Goal: Task Accomplishment & Management: Use online tool/utility

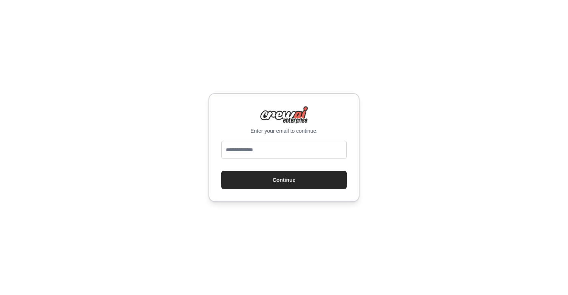
click at [300, 139] on div "Enter your email to continue. Continue" at bounding box center [283, 147] width 151 height 109
click at [277, 161] on div at bounding box center [283, 151] width 125 height 21
click at [278, 153] on input "email" at bounding box center [283, 150] width 125 height 18
type input "**********"
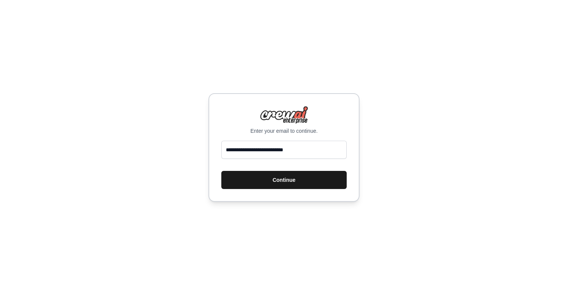
click at [285, 184] on button "Continue" at bounding box center [283, 180] width 125 height 18
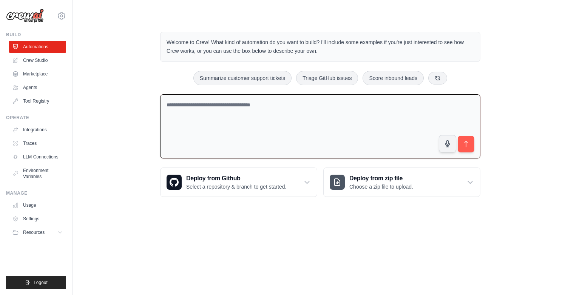
click at [294, 109] on textarea at bounding box center [320, 126] width 320 height 65
click at [274, 104] on textarea at bounding box center [320, 126] width 320 height 65
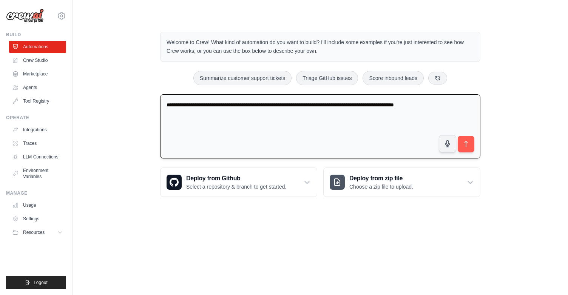
click at [433, 103] on textarea "**********" at bounding box center [320, 126] width 320 height 65
click at [346, 104] on textarea "**********" at bounding box center [320, 126] width 320 height 65
click at [345, 105] on textarea "**********" at bounding box center [320, 126] width 320 height 65
click at [224, 113] on textarea "**********" at bounding box center [320, 126] width 320 height 65
click at [354, 116] on textarea "**********" at bounding box center [320, 126] width 320 height 65
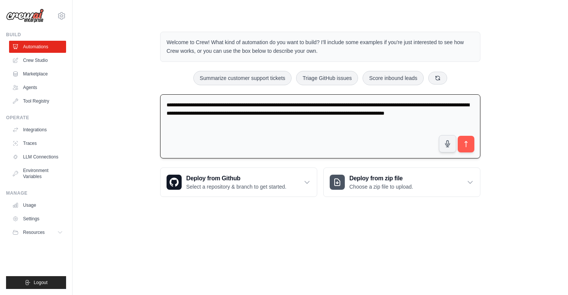
click at [466, 114] on textarea "**********" at bounding box center [320, 126] width 320 height 65
type textarea "**********"
click at [471, 148] on button "submit" at bounding box center [465, 144] width 17 height 17
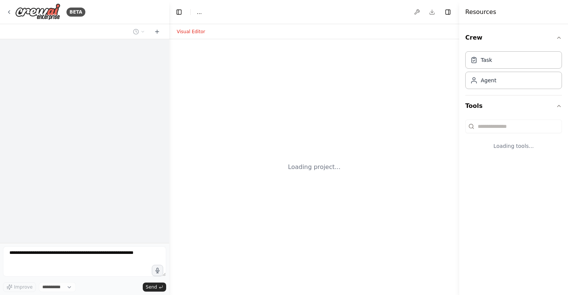
select select "****"
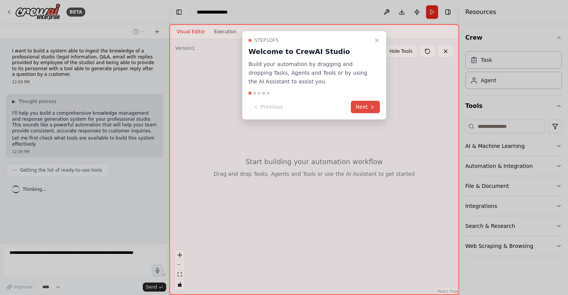
click at [361, 105] on button "Next" at bounding box center [365, 107] width 29 height 12
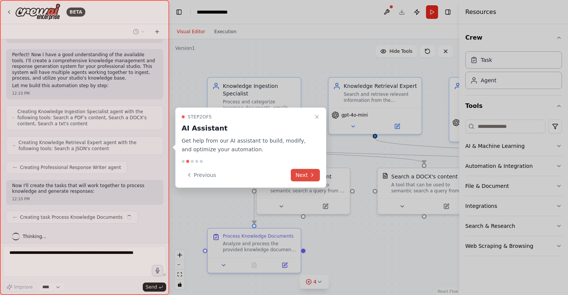
scroll to position [213, 0]
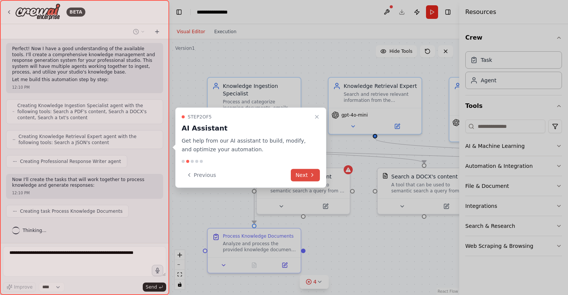
click at [301, 176] on button "Next" at bounding box center [305, 175] width 29 height 12
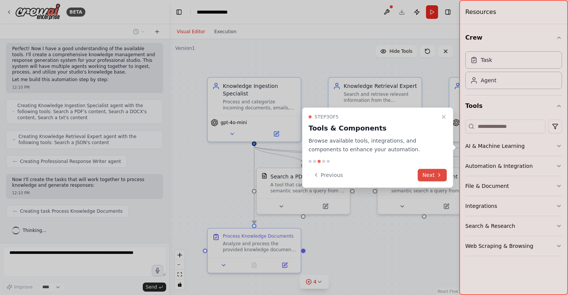
scroll to position [232, 0]
click at [432, 176] on button "Next" at bounding box center [432, 175] width 29 height 12
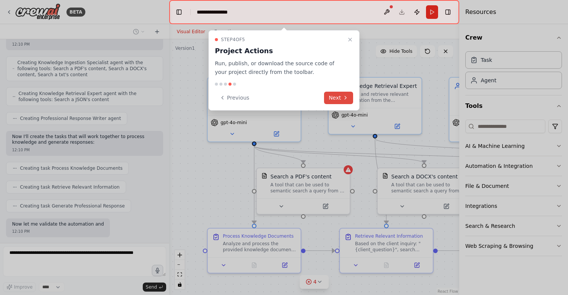
scroll to position [295, 0]
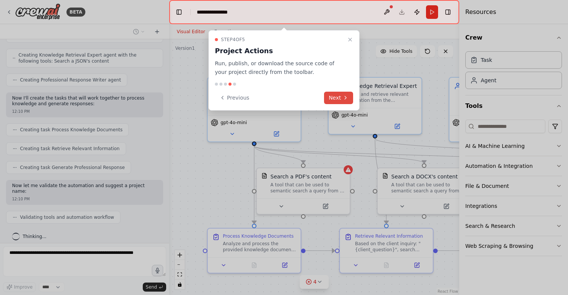
click at [344, 96] on icon at bounding box center [346, 98] width 6 height 6
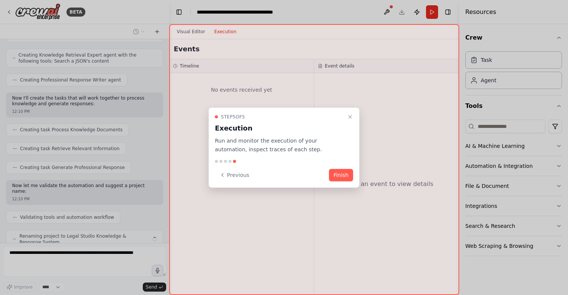
scroll to position [320, 0]
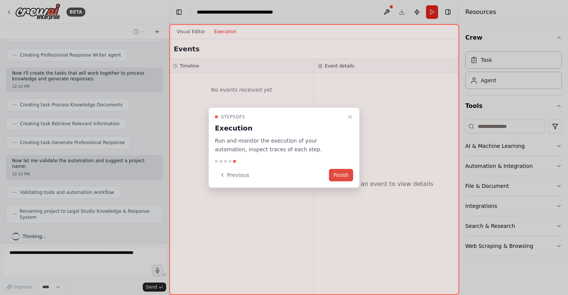
click at [337, 177] on button "Finish" at bounding box center [341, 175] width 24 height 12
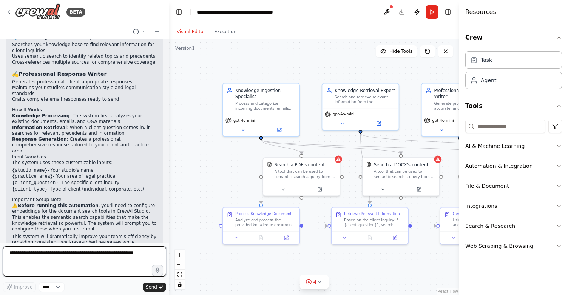
scroll to position [616, 0]
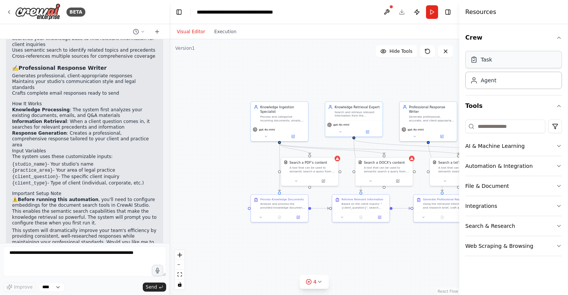
click at [506, 60] on div "Task" at bounding box center [513, 59] width 97 height 17
click at [486, 63] on div "Task" at bounding box center [486, 60] width 11 height 8
click at [558, 39] on icon "button" at bounding box center [559, 38] width 6 height 6
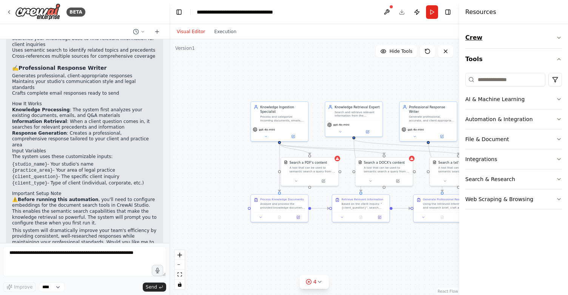
click at [558, 39] on icon "button" at bounding box center [559, 38] width 6 height 6
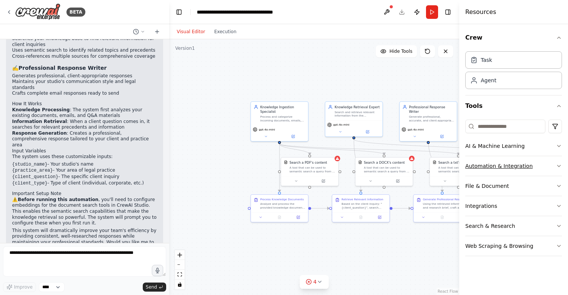
click at [558, 165] on icon "button" at bounding box center [559, 166] width 6 height 6
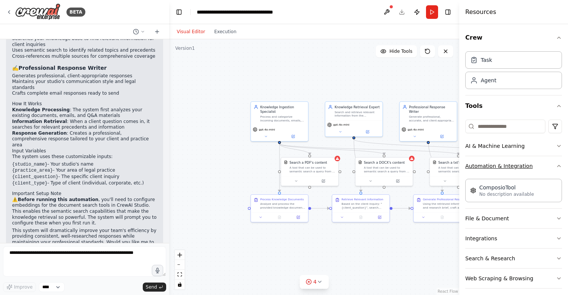
click at [558, 165] on icon "button" at bounding box center [559, 166] width 6 height 6
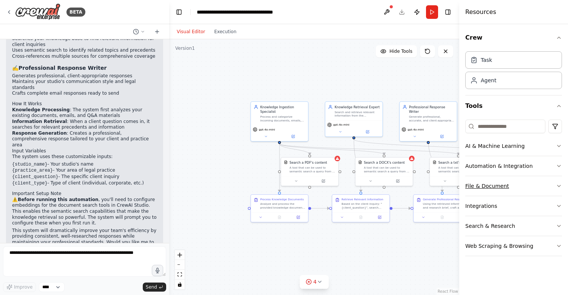
click at [559, 182] on button "File & Document" at bounding box center [513, 186] width 97 height 20
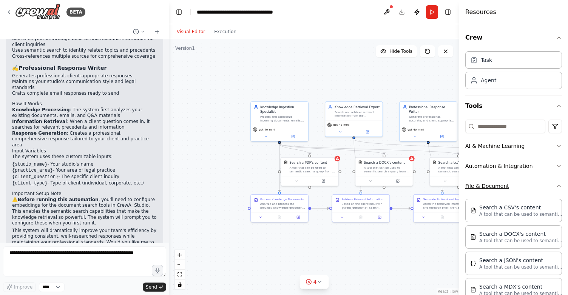
click at [559, 182] on button "File & Document" at bounding box center [513, 186] width 97 height 20
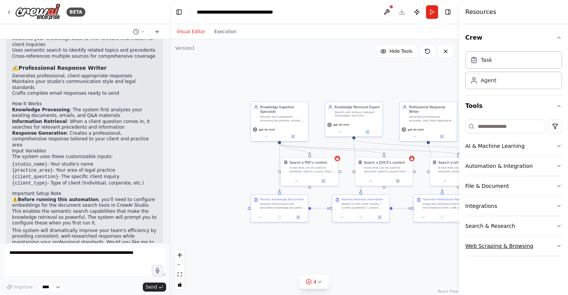
click at [551, 250] on button "Web Scraping & Browsing" at bounding box center [513, 246] width 97 height 20
click at [557, 246] on icon "button" at bounding box center [558, 247] width 3 height 2
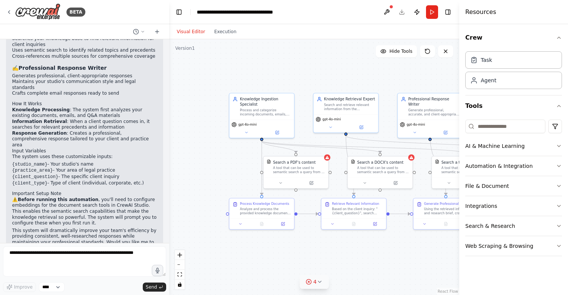
click at [320, 285] on icon at bounding box center [320, 282] width 6 height 6
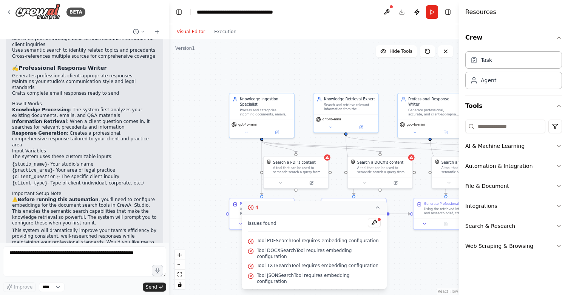
click at [405, 276] on div ".deletable-edge-delete-btn { width: 20px; height: 20px; border: 0px solid #ffff…" at bounding box center [314, 167] width 290 height 256
click at [372, 227] on button at bounding box center [374, 222] width 13 height 9
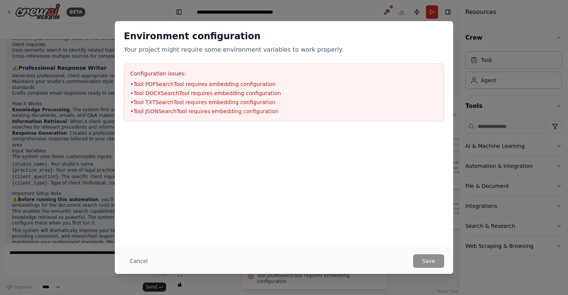
click at [240, 83] on li "• Tool PDFSearchTool requires embedding configuration" at bounding box center [283, 84] width 307 height 8
click at [222, 83] on li "• Tool PDFSearchTool requires embedding configuration" at bounding box center [283, 84] width 307 height 8
click at [479, 271] on div "Environment configuration Your project might require some environment variables…" at bounding box center [284, 147] width 568 height 295
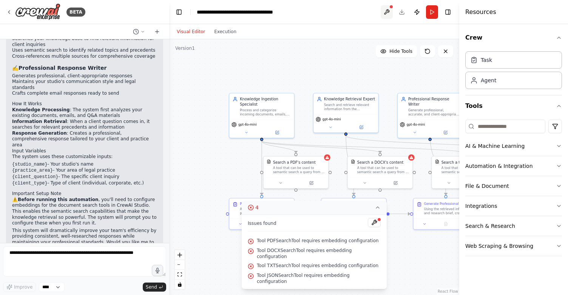
click at [388, 12] on button at bounding box center [387, 12] width 12 height 14
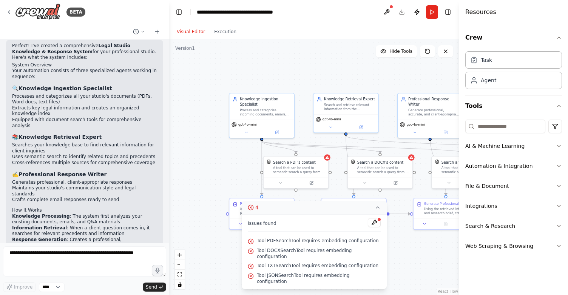
scroll to position [517, 0]
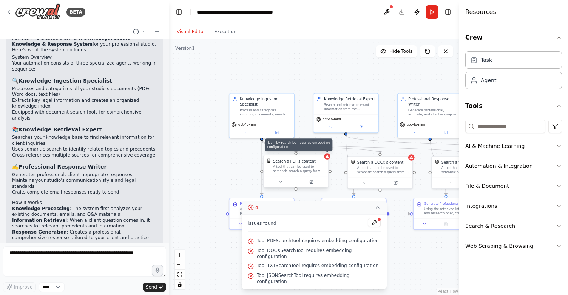
click at [328, 159] on div at bounding box center [327, 156] width 6 height 6
click at [312, 183] on icon at bounding box center [311, 182] width 3 height 3
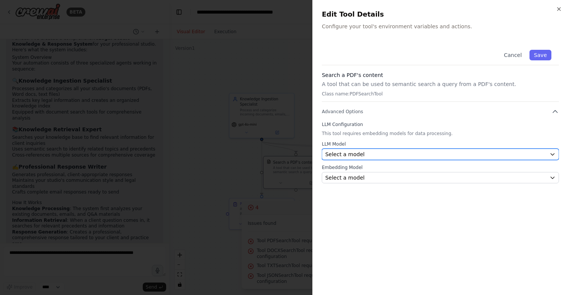
click at [372, 155] on div "Select a model" at bounding box center [435, 155] width 221 height 8
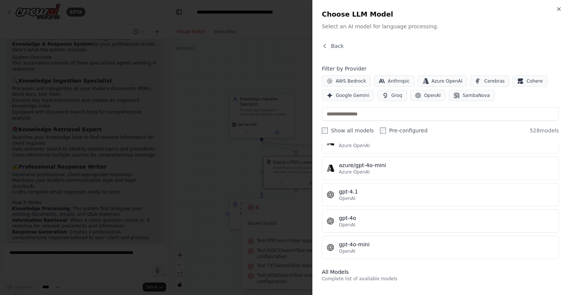
scroll to position [0, 0]
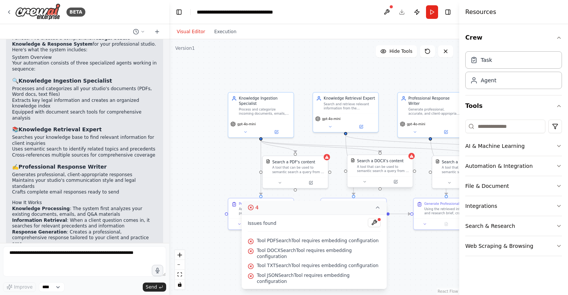
click at [412, 160] on div "Search a DOCX's content A tool that can be used to semantic search a query from…" at bounding box center [380, 171] width 66 height 33
click at [412, 157] on icon at bounding box center [411, 156] width 3 height 3
click at [396, 181] on icon at bounding box center [396, 181] width 3 height 3
click at [487, 11] on h4 "Resources" at bounding box center [480, 12] width 31 height 9
click at [450, 12] on button "Toggle Right Sidebar" at bounding box center [448, 12] width 11 height 11
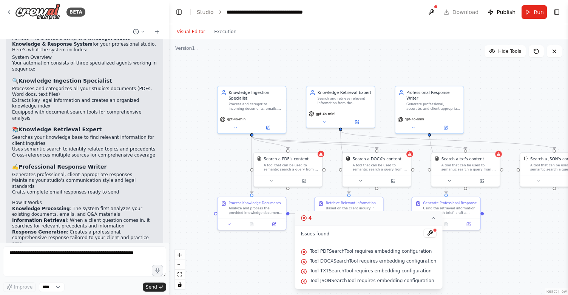
click at [432, 220] on icon at bounding box center [433, 218] width 6 height 6
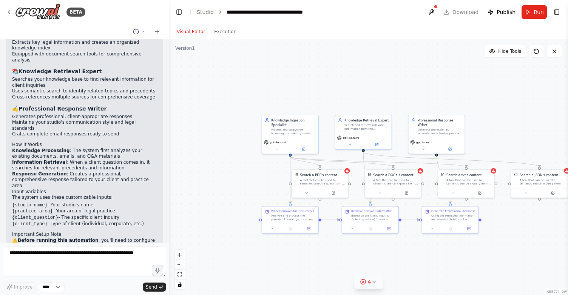
scroll to position [616, 0]
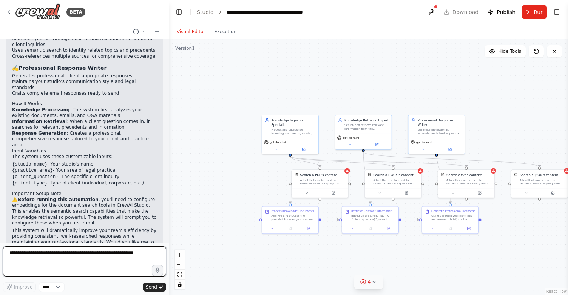
click at [48, 255] on textarea at bounding box center [84, 262] width 163 height 30
type textarea "**********"
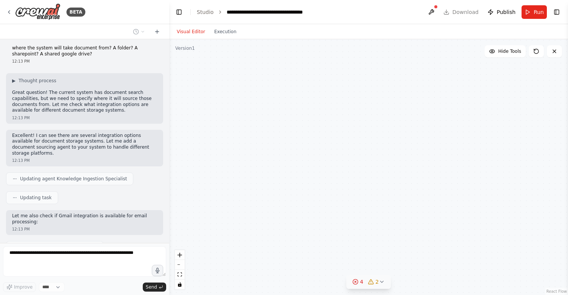
scroll to position [848, 0]
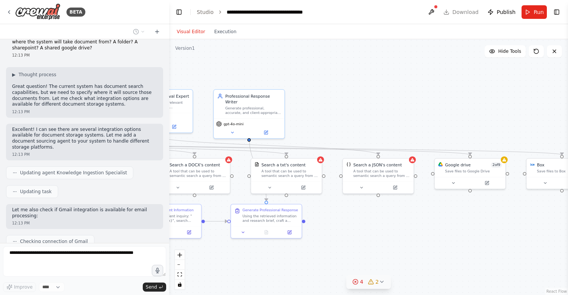
drag, startPoint x: 482, startPoint y: 108, endPoint x: 321, endPoint y: 97, distance: 161.7
click at [321, 97] on div ".deletable-edge-delete-btn { width: 20px; height: 20px; border: 0px solid #ffff…" at bounding box center [368, 167] width 399 height 256
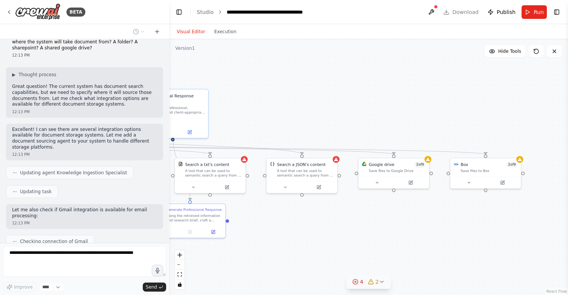
drag, startPoint x: 390, startPoint y: 93, endPoint x: 323, endPoint y: 92, distance: 67.2
click at [323, 92] on div ".deletable-edge-delete-btn { width: 20px; height: 20px; border: 0px solid #ffff…" at bounding box center [368, 167] width 399 height 256
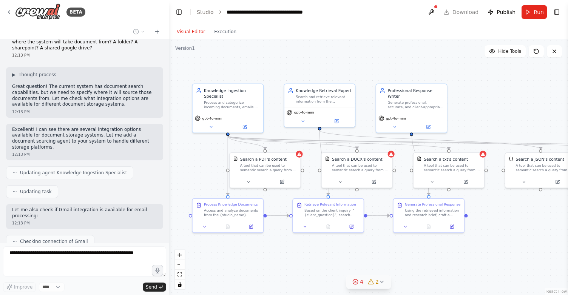
scroll to position [867, 0]
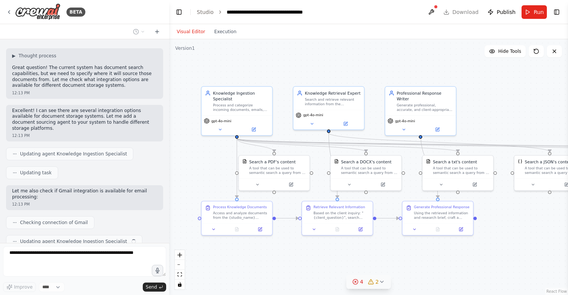
drag, startPoint x: 323, startPoint y: 92, endPoint x: 571, endPoint y: 90, distance: 247.8
click at [568, 90] on html "BETA I want to build a system able to ingest the knowledge of a professional st…" at bounding box center [284, 147] width 568 height 295
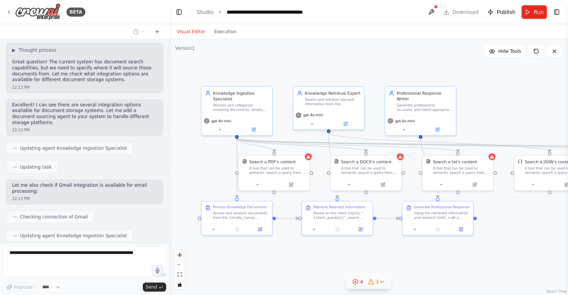
scroll to position [911, 0]
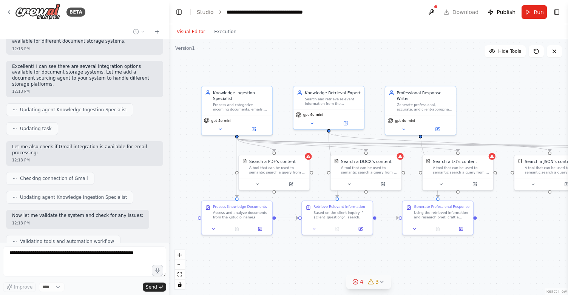
click at [430, 256] on div ".deletable-edge-delete-btn { width: 20px; height: 20px; border: 0px solid #ffff…" at bounding box center [368, 167] width 399 height 256
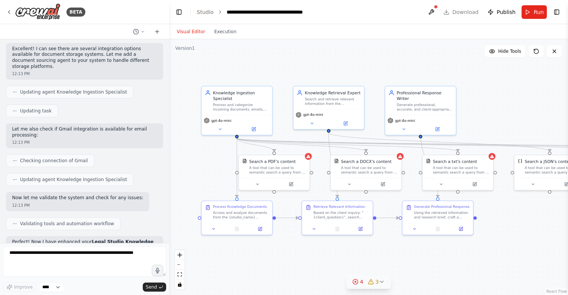
click at [381, 284] on icon at bounding box center [382, 282] width 6 height 6
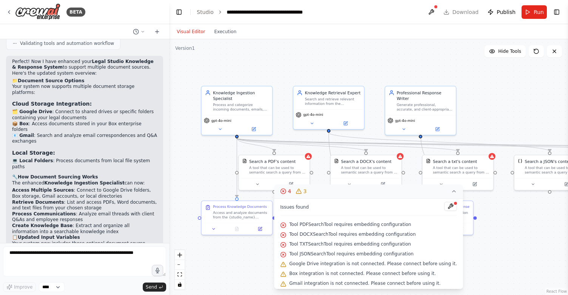
click at [500, 269] on div ".deletable-edge-delete-btn { width: 20px; height: 20px; border: 0px solid #ffff…" at bounding box center [368, 167] width 399 height 256
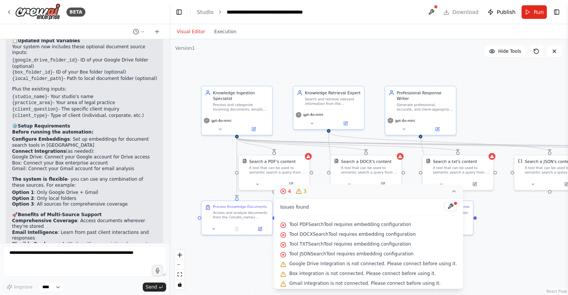
scroll to position [1311, 0]
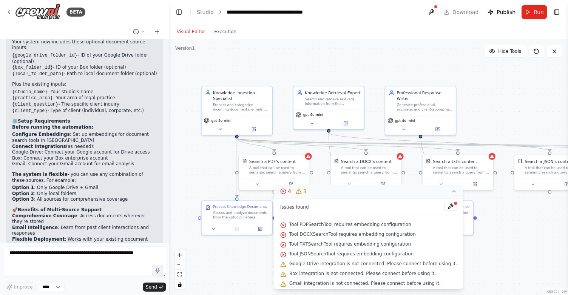
drag, startPoint x: 107, startPoint y: 207, endPoint x: 110, endPoint y: 229, distance: 22.4
click at [110, 229] on div "Perfect! Now I have enhanced your Legal Studio Knowledge & Response System to s…" at bounding box center [84, 73] width 157 height 439
click at [83, 256] on textarea at bounding box center [84, 262] width 163 height 30
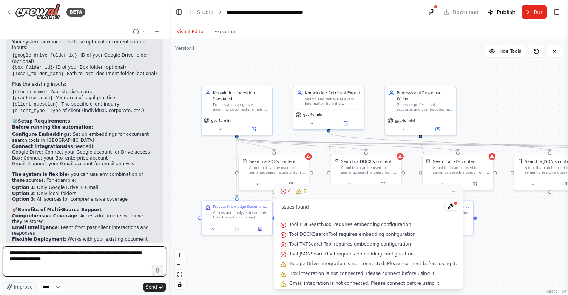
type textarea "**********"
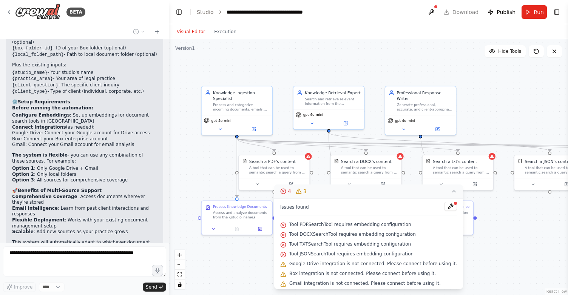
scroll to position [1362, 0]
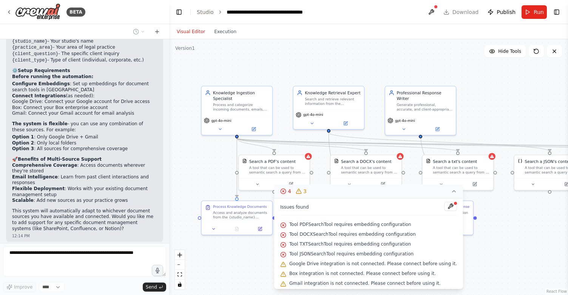
click at [479, 120] on div ".deletable-edge-delete-btn { width: 20px; height: 20px; border: 0px solid #ffff…" at bounding box center [368, 167] width 399 height 256
click at [451, 193] on icon at bounding box center [454, 191] width 6 height 6
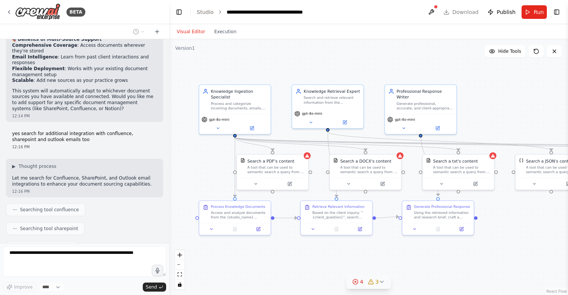
scroll to position [1501, 0]
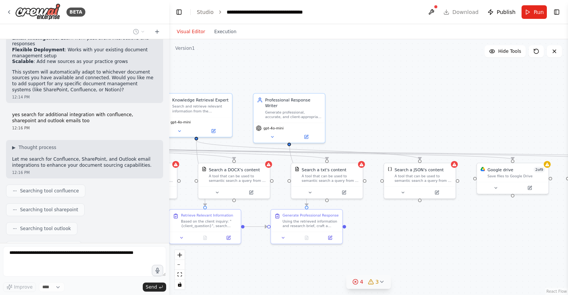
drag, startPoint x: 499, startPoint y: 105, endPoint x: 368, endPoint y: 114, distance: 131.7
click at [368, 114] on div ".deletable-edge-delete-btn { width: 20px; height: 20px; border: 0px solid #ffff…" at bounding box center [368, 167] width 399 height 256
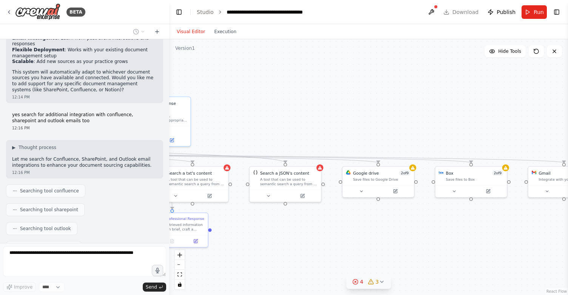
drag, startPoint x: 434, startPoint y: 105, endPoint x: 287, endPoint y: 110, distance: 147.0
click at [287, 110] on div ".deletable-edge-delete-btn { width: 20px; height: 20px; border: 0px solid #ffff…" at bounding box center [368, 167] width 399 height 256
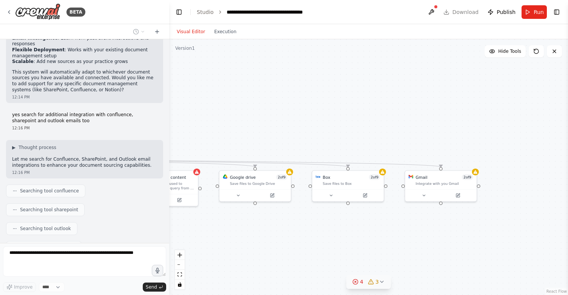
drag, startPoint x: 378, startPoint y: 109, endPoint x: 267, endPoint y: 111, distance: 110.7
click at [267, 111] on div ".deletable-edge-delete-btn { width: 20px; height: 20px; border: 0px solid #ffff…" at bounding box center [368, 167] width 399 height 256
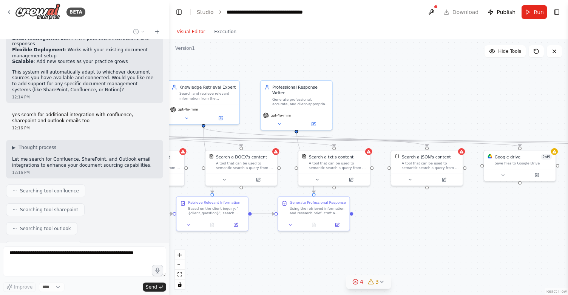
drag, startPoint x: 267, startPoint y: 111, endPoint x: 532, endPoint y: 91, distance: 265.6
click at [532, 91] on div ".deletable-edge-delete-btn { width: 20px; height: 20px; border: 0px solid #ffff…" at bounding box center [368, 167] width 399 height 256
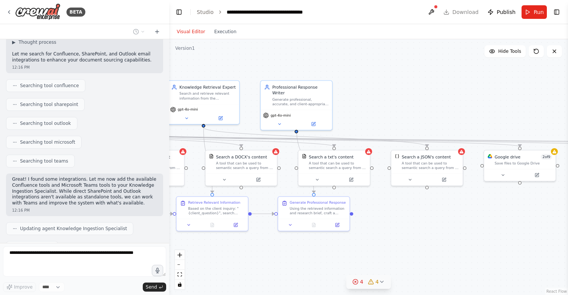
scroll to position [1625, 0]
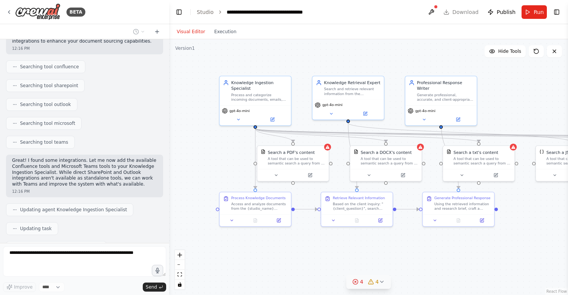
drag, startPoint x: 388, startPoint y: 89, endPoint x: 532, endPoint y: 85, distance: 144.7
click at [532, 85] on div ".deletable-edge-delete-btn { width: 20px; height: 20px; border: 0px solid #ffff…" at bounding box center [368, 167] width 399 height 256
click at [426, 115] on button at bounding box center [424, 118] width 33 height 7
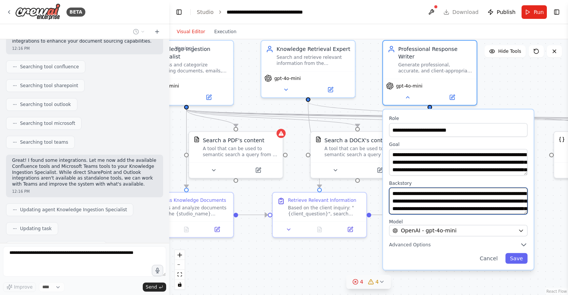
click at [502, 199] on textarea "**********" at bounding box center [458, 201] width 139 height 26
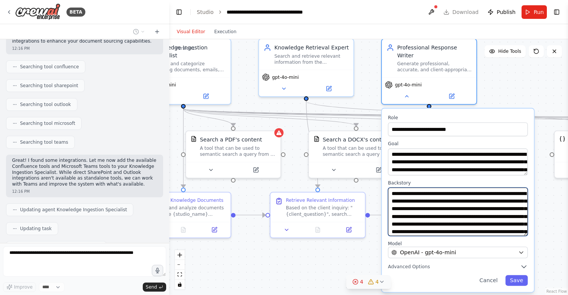
drag, startPoint x: 526, startPoint y: 206, endPoint x: 525, endPoint y: 228, distance: 21.6
click at [525, 228] on textarea "**********" at bounding box center [458, 212] width 140 height 48
click at [521, 223] on textarea "**********" at bounding box center [458, 212] width 140 height 48
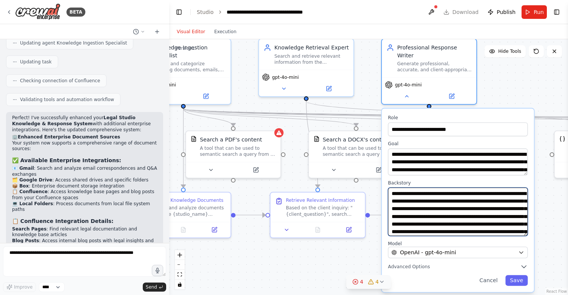
click at [511, 211] on textarea "**********" at bounding box center [458, 212] width 140 height 48
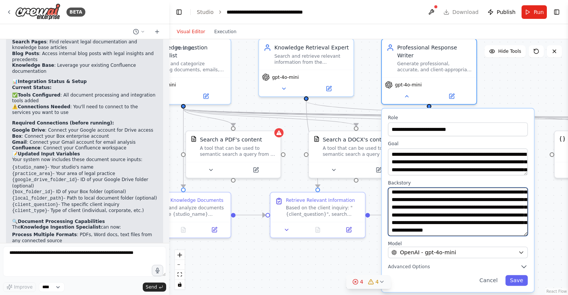
scroll to position [0, 0]
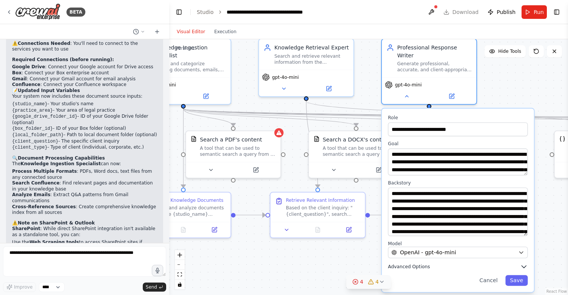
click at [523, 263] on icon "button" at bounding box center [524, 267] width 8 height 8
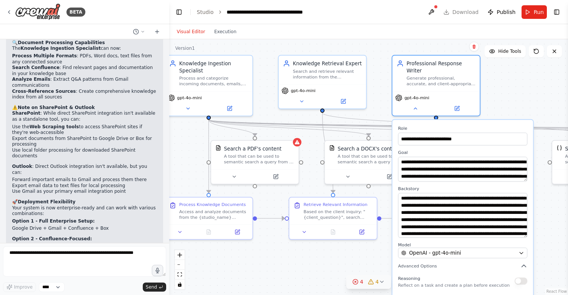
click at [551, 265] on div ".deletable-edge-delete-btn { width: 20px; height: 20px; border: 0px solid #ffff…" at bounding box center [368, 167] width 399 height 256
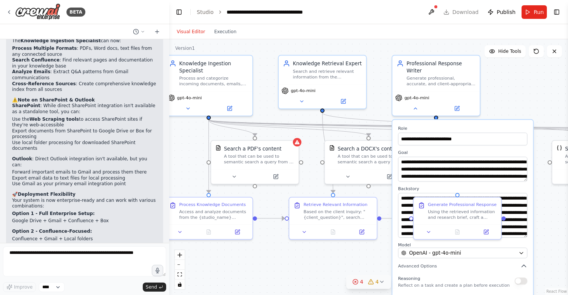
scroll to position [2172, 0]
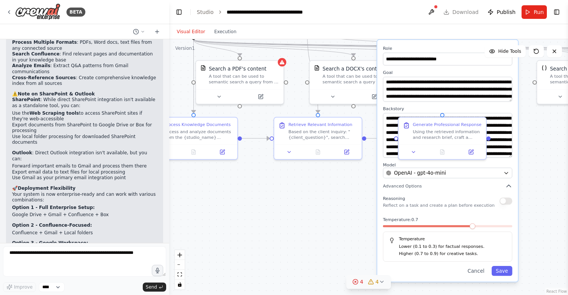
drag, startPoint x: 551, startPoint y: 265, endPoint x: 536, endPoint y: 185, distance: 81.5
click at [536, 185] on div ".deletable-edge-delete-btn { width: 20px; height: 20px; border: 0px solid #ffff…" at bounding box center [368, 167] width 399 height 256
click at [474, 266] on button "Cancel" at bounding box center [475, 271] width 25 height 10
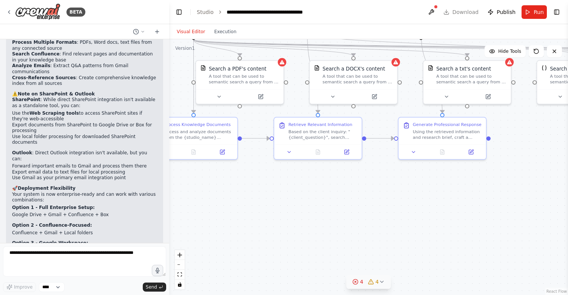
click at [491, 220] on div ".deletable-edge-delete-btn { width: 20px; height: 20px; border: 0px solid #ffff…" at bounding box center [368, 167] width 399 height 256
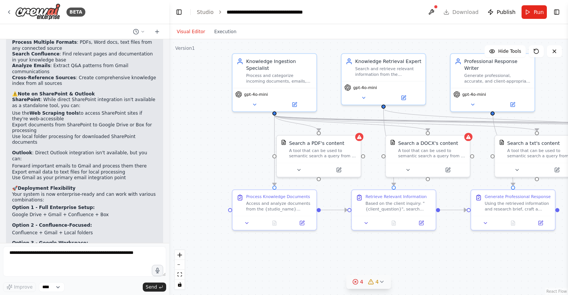
drag, startPoint x: 421, startPoint y: 233, endPoint x: 490, endPoint y: 301, distance: 96.9
click at [490, 295] on html "BETA I want to build a system able to ingest the knowledge of a professional st…" at bounding box center [284, 147] width 568 height 295
click at [108, 276] on p "The system will automatically adapt to whatever integrations you have connected…" at bounding box center [84, 285] width 145 height 18
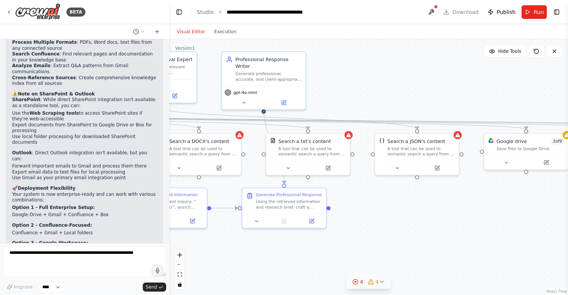
drag, startPoint x: 466, startPoint y: 257, endPoint x: 224, endPoint y: 256, distance: 242.1
click at [224, 256] on div ".deletable-edge-delete-btn { width: 20px; height: 20px; border: 0px solid #ffff…" at bounding box center [368, 167] width 399 height 256
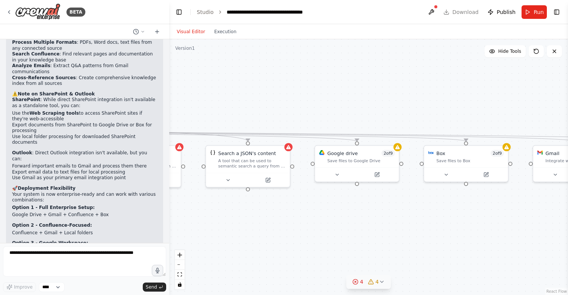
drag, startPoint x: 345, startPoint y: 223, endPoint x: 198, endPoint y: 235, distance: 147.4
click at [198, 235] on div ".deletable-edge-delete-btn { width: 20px; height: 20px; border: 0px solid #ffff…" at bounding box center [368, 167] width 399 height 256
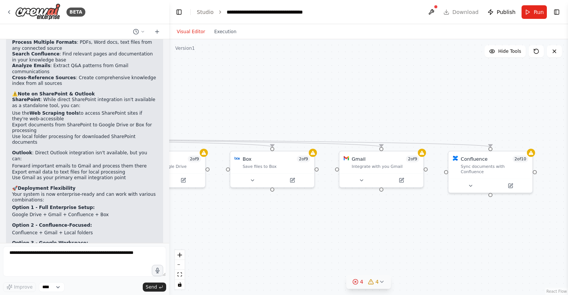
drag, startPoint x: 369, startPoint y: 215, endPoint x: 173, endPoint y: 225, distance: 196.7
click at [173, 225] on div ".deletable-edge-delete-btn { width: 20px; height: 20px; border: 0px solid #ffff…" at bounding box center [368, 167] width 399 height 256
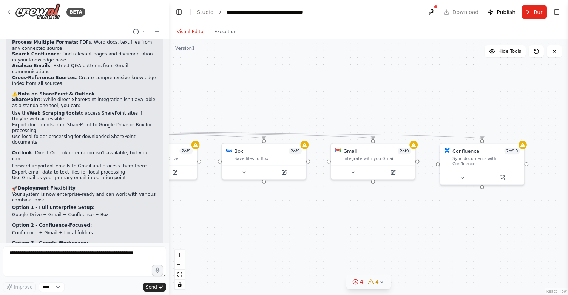
drag, startPoint x: 350, startPoint y: 238, endPoint x: 377, endPoint y: 222, distance: 31.7
click at [377, 222] on div ".deletable-edge-delete-btn { width: 20px; height: 20px; border: 0px solid #ffff…" at bounding box center [368, 167] width 399 height 256
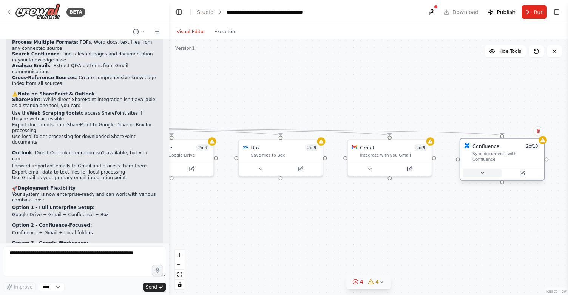
click at [479, 169] on button at bounding box center [482, 173] width 39 height 8
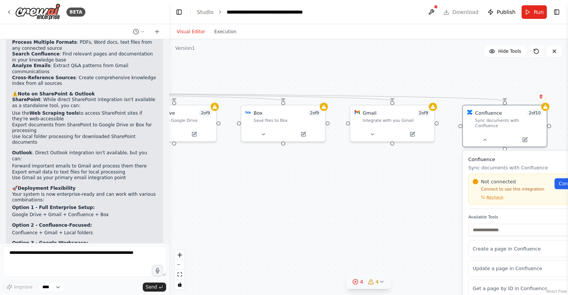
drag, startPoint x: 409, startPoint y: 222, endPoint x: 414, endPoint y: 188, distance: 34.3
click at [414, 188] on div ".deletable-edge-delete-btn { width: 20px; height: 20px; border: 0px solid #ffff…" at bounding box center [368, 167] width 399 height 256
click at [487, 135] on button at bounding box center [487, 139] width 39 height 8
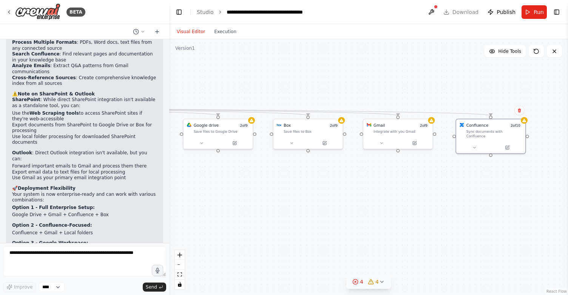
click at [416, 181] on div ".deletable-edge-delete-btn { width: 20px; height: 20px; border: 0px solid #ffff…" at bounding box center [368, 167] width 399 height 256
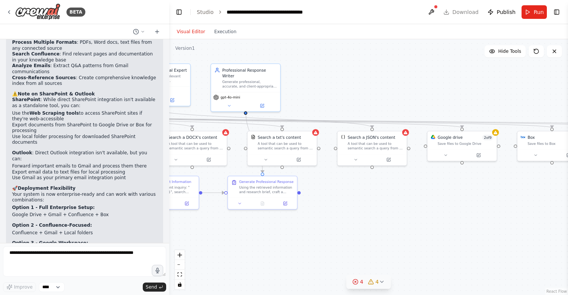
drag, startPoint x: 327, startPoint y: 226, endPoint x: 571, endPoint y: 238, distance: 244.3
click at [568, 238] on html "BETA I want to build a system able to ingest the knowledge of a professional st…" at bounding box center [284, 147] width 568 height 295
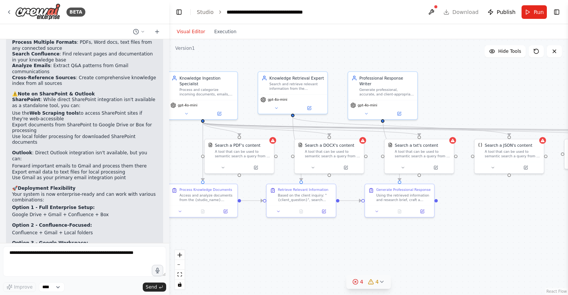
drag, startPoint x: 434, startPoint y: 215, endPoint x: 571, endPoint y: 222, distance: 137.3
click at [568, 222] on html "BETA I want to build a system able to ingest the knowledge of a professional st…" at bounding box center [284, 147] width 568 height 295
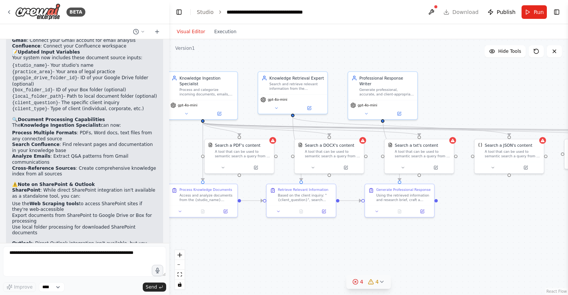
scroll to position [2045, 0]
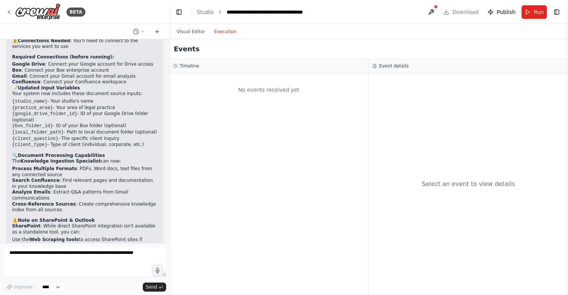
click at [221, 31] on button "Execution" at bounding box center [225, 31] width 31 height 9
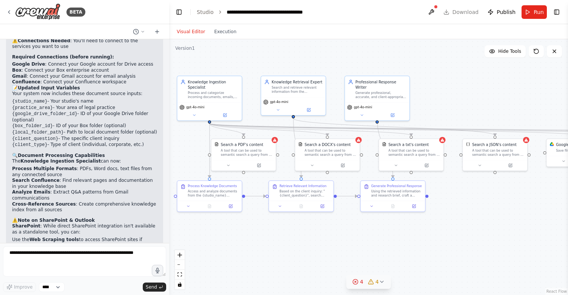
click at [188, 30] on button "Visual Editor" at bounding box center [190, 31] width 37 height 9
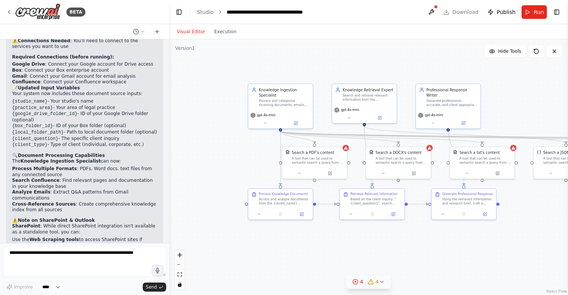
drag, startPoint x: 253, startPoint y: 52, endPoint x: 323, endPoint y: 60, distance: 69.9
click at [323, 60] on div ".deletable-edge-delete-btn { width: 20px; height: 20px; border: 0px solid #ffff…" at bounding box center [368, 167] width 399 height 256
click at [505, 54] on span "Hide Tools" at bounding box center [509, 51] width 23 height 6
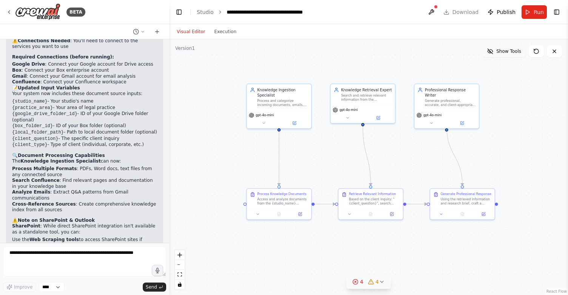
click at [505, 54] on span "Show Tools" at bounding box center [508, 51] width 25 height 6
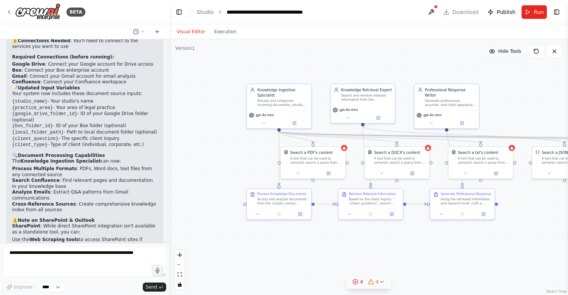
click at [505, 54] on span "Hide Tools" at bounding box center [509, 51] width 23 height 6
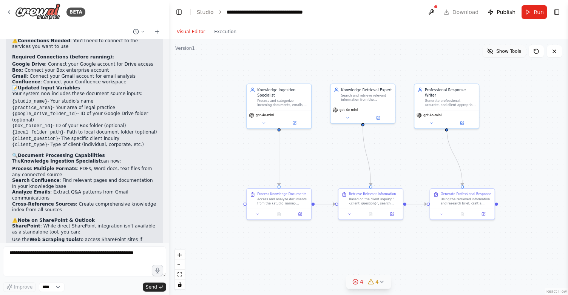
click at [505, 54] on span "Show Tools" at bounding box center [508, 51] width 25 height 6
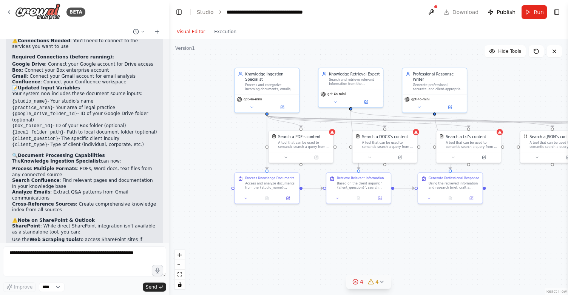
drag, startPoint x: 517, startPoint y: 218, endPoint x: 505, endPoint y: 202, distance: 19.6
click at [505, 202] on div ".deletable-edge-delete-btn { width: 20px; height: 20px; border: 0px solid #ffff…" at bounding box center [368, 167] width 399 height 256
click at [141, 31] on icon at bounding box center [143, 31] width 5 height 5
click at [141, 31] on div at bounding box center [84, 147] width 169 height 295
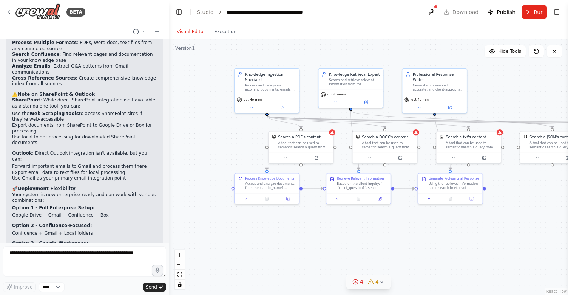
scroll to position [2172, 0]
click at [179, 266] on button "zoom out" at bounding box center [180, 265] width 10 height 10
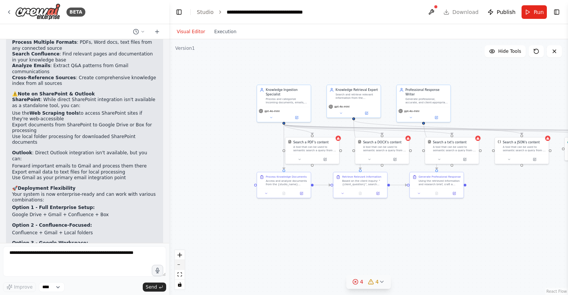
click at [179, 266] on button "zoom out" at bounding box center [180, 265] width 10 height 10
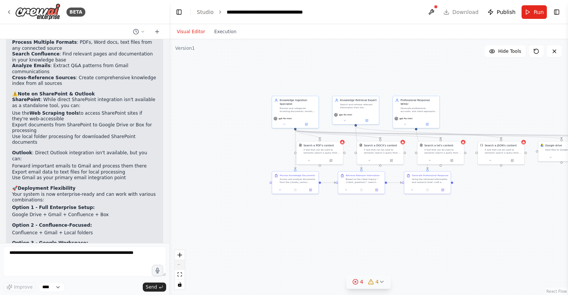
click at [179, 266] on div "React Flow controls" at bounding box center [180, 269] width 10 height 39
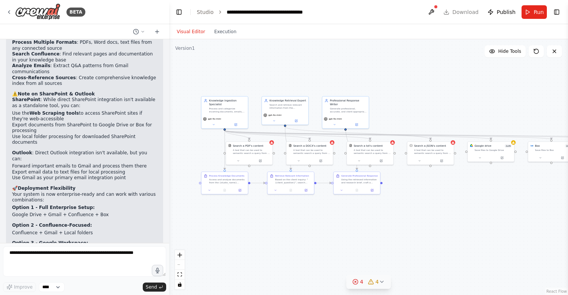
drag, startPoint x: 235, startPoint y: 210, endPoint x: 165, endPoint y: 210, distance: 70.6
click at [165, 210] on div "BETA I want to build a system able to ingest the knowledge of a professional st…" at bounding box center [284, 147] width 568 height 295
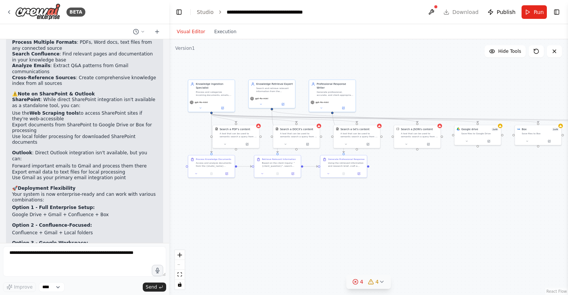
drag, startPoint x: 268, startPoint y: 224, endPoint x: 258, endPoint y: 208, distance: 19.2
click at [258, 208] on div ".deletable-edge-delete-btn { width: 20px; height: 20px; border: 0px solid #ffff…" at bounding box center [368, 167] width 399 height 256
click at [179, 266] on div "React Flow controls" at bounding box center [180, 269] width 10 height 39
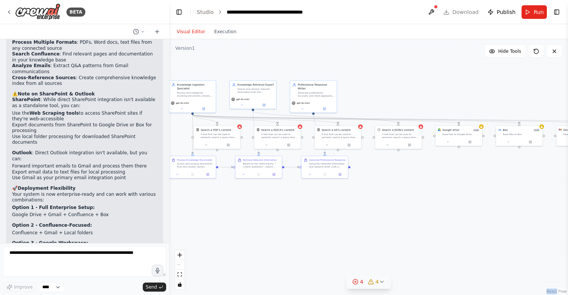
drag, startPoint x: 270, startPoint y: 218, endPoint x: 255, endPoint y: 218, distance: 15.5
click at [252, 218] on div ".deletable-edge-delete-btn { width: 20px; height: 20px; border: 0px solid #ffff…" at bounding box center [368, 167] width 399 height 256
click at [180, 278] on button "fit view" at bounding box center [180, 275] width 10 height 10
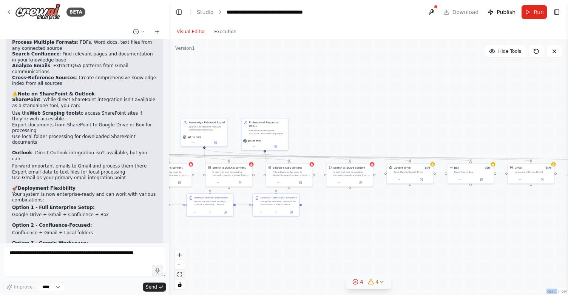
click at [180, 275] on icon "fit view" at bounding box center [180, 275] width 5 height 4
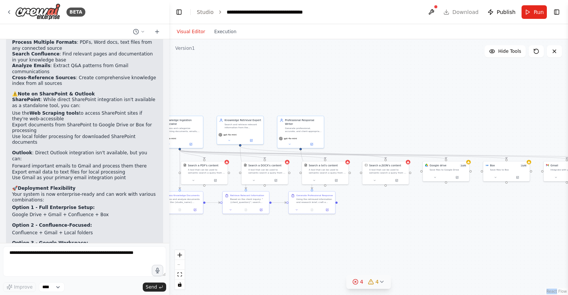
drag, startPoint x: 247, startPoint y: 259, endPoint x: 283, endPoint y: 256, distance: 36.0
click at [283, 256] on div ".deletable-edge-delete-btn { width: 20px; height: 20px; border: 0px solid #ffff…" at bounding box center [368, 167] width 399 height 256
click at [355, 284] on icon at bounding box center [355, 282] width 6 height 6
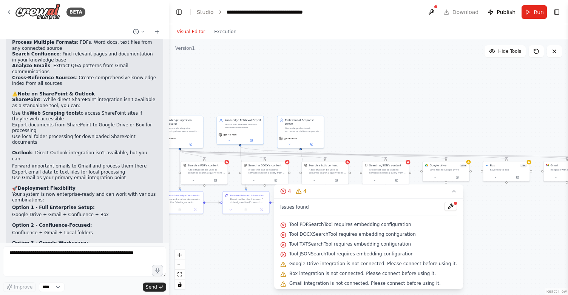
click at [356, 251] on span "Tool JSONSearchTool requires embedding configuration" at bounding box center [351, 254] width 124 height 6
click at [215, 250] on div ".deletable-edge-delete-btn { width: 20px; height: 20px; border: 0px solid #ffff…" at bounding box center [368, 167] width 399 height 256
click at [451, 192] on icon at bounding box center [454, 191] width 6 height 6
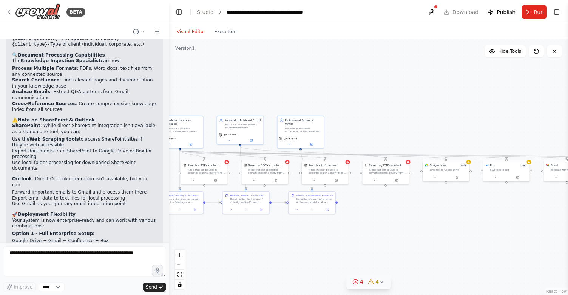
scroll to position [2142, 0]
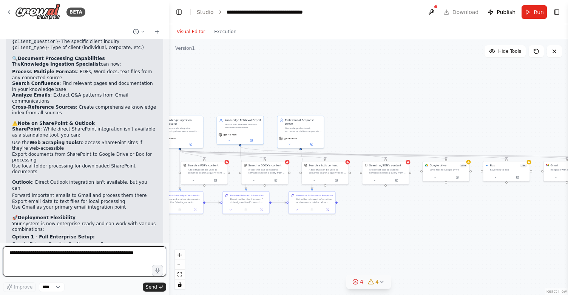
click at [45, 256] on textarea at bounding box center [84, 262] width 163 height 30
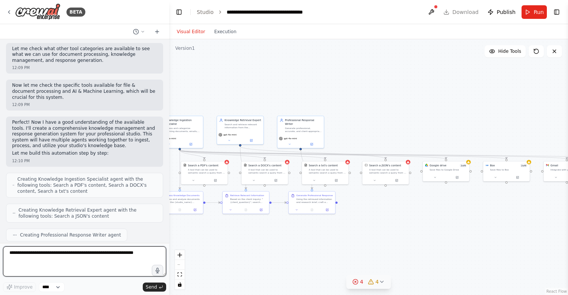
scroll to position [0, 0]
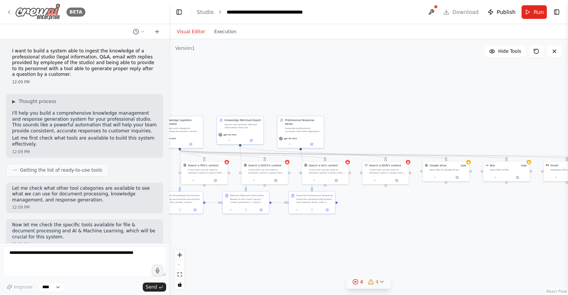
click at [9, 14] on icon at bounding box center [9, 12] width 6 height 6
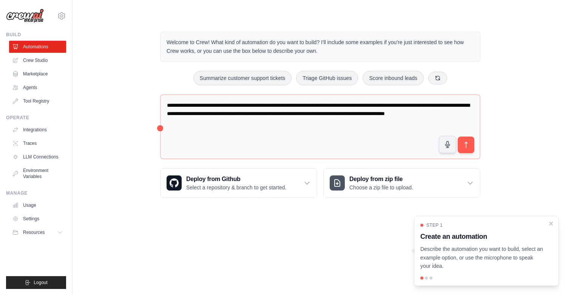
click at [426, 278] on div at bounding box center [426, 278] width 3 height 3
click at [426, 277] on div at bounding box center [426, 278] width 3 height 3
click at [551, 223] on icon "Close walkthrough" at bounding box center [551, 223] width 3 height 3
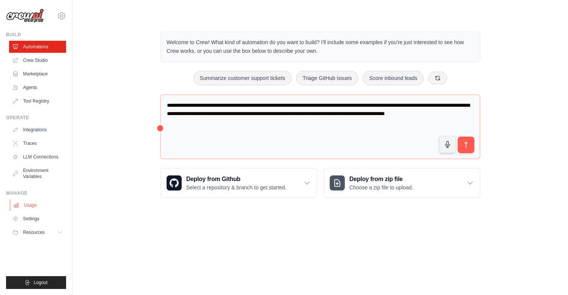
click at [28, 202] on link "Usage" at bounding box center [38, 205] width 57 height 12
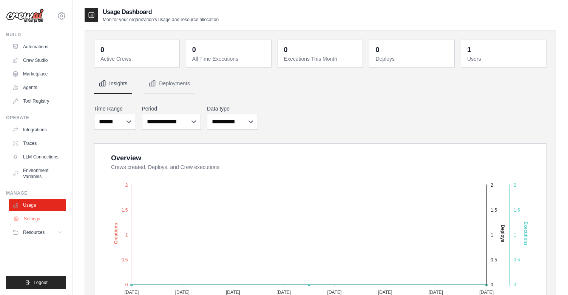
click at [24, 216] on link "Settings" at bounding box center [38, 219] width 57 height 12
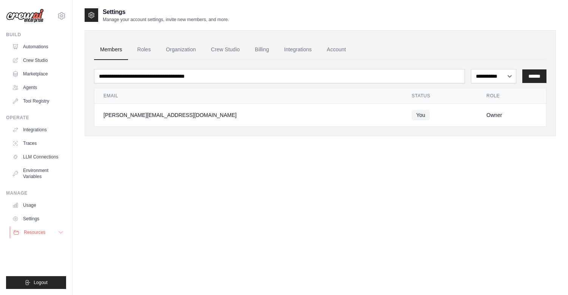
click at [32, 231] on span "Resources" at bounding box center [35, 233] width 22 height 6
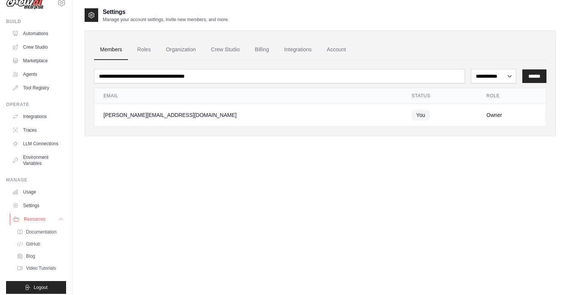
scroll to position [18, 0]
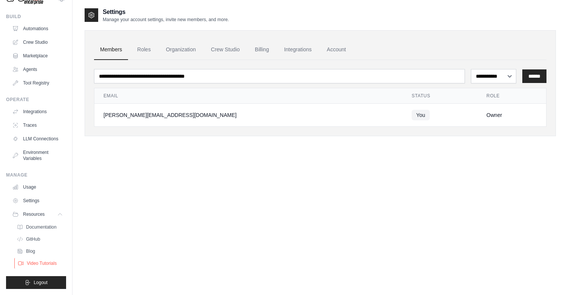
click at [43, 262] on span "Video Tutorials" at bounding box center [42, 264] width 30 height 6
click at [28, 202] on link "Settings" at bounding box center [38, 201] width 57 height 12
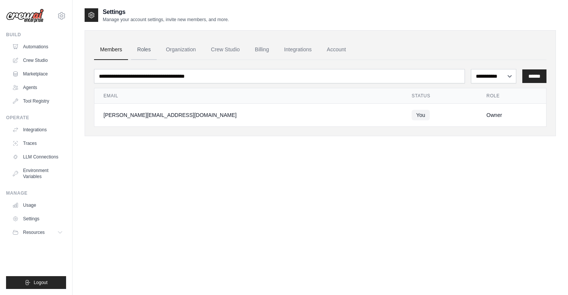
click at [138, 52] on link "Roles" at bounding box center [144, 50] width 26 height 20
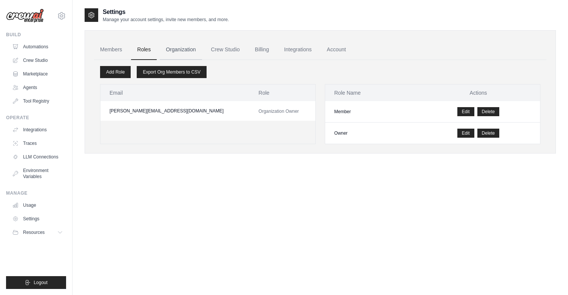
click at [178, 48] on link "Organization" at bounding box center [181, 50] width 42 height 20
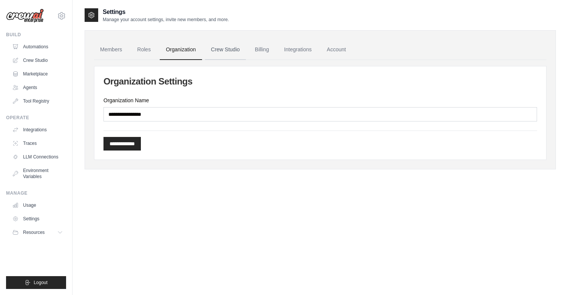
click at [221, 44] on link "Crew Studio" at bounding box center [225, 50] width 41 height 20
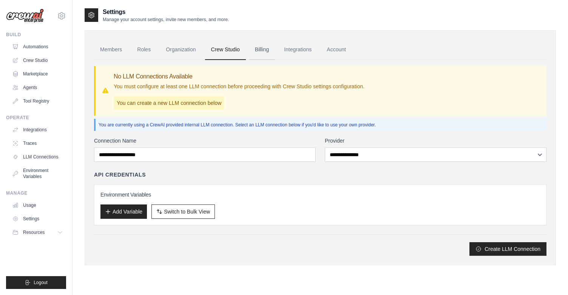
click at [265, 52] on link "Billing" at bounding box center [262, 50] width 26 height 20
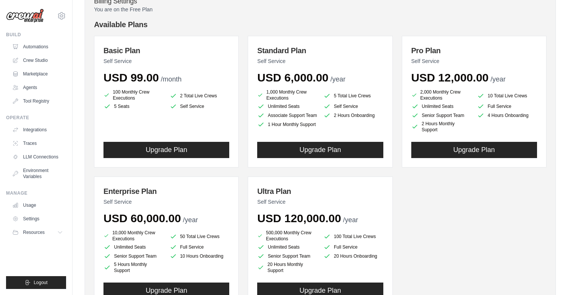
scroll to position [59, 0]
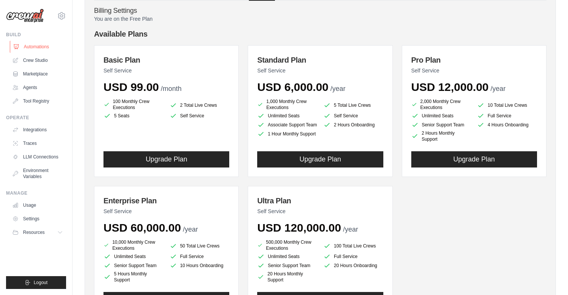
click at [40, 50] on link "Automations" at bounding box center [38, 47] width 57 height 12
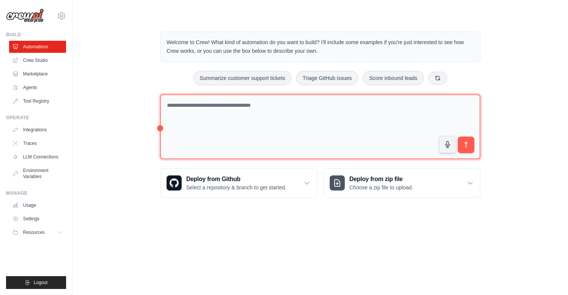
click at [224, 121] on textarea at bounding box center [320, 126] width 320 height 65
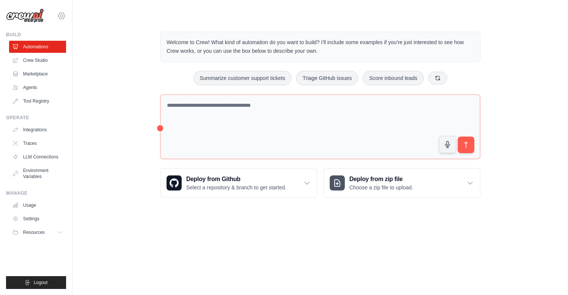
click at [60, 18] on icon at bounding box center [61, 15] width 9 height 9
click at [433, 77] on button at bounding box center [437, 77] width 19 height 13
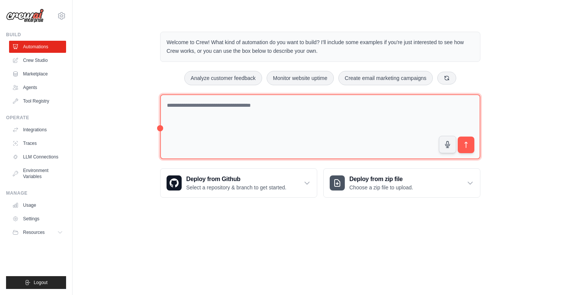
click at [228, 109] on textarea at bounding box center [320, 126] width 320 height 65
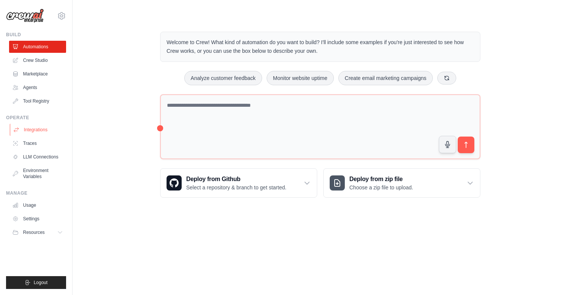
click at [42, 130] on link "Integrations" at bounding box center [38, 130] width 57 height 12
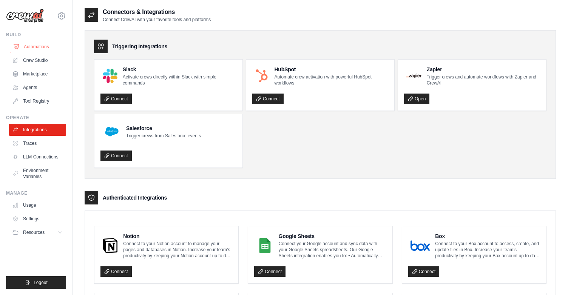
click at [36, 46] on link "Automations" at bounding box center [38, 47] width 57 height 12
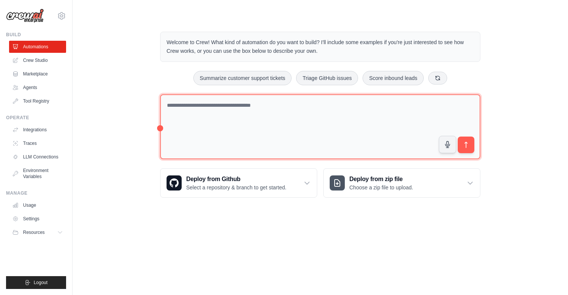
click at [208, 114] on textarea at bounding box center [320, 126] width 320 height 65
click at [346, 104] on textarea "**********" at bounding box center [320, 126] width 320 height 65
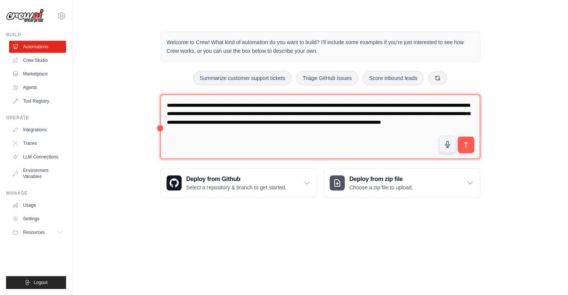
click at [343, 104] on textarea "**********" at bounding box center [320, 126] width 320 height 65
click at [418, 104] on textarea "**********" at bounding box center [320, 126] width 320 height 65
click at [326, 122] on textarea "**********" at bounding box center [320, 126] width 320 height 65
drag, startPoint x: 450, startPoint y: 133, endPoint x: 163, endPoint y: 98, distance: 289.1
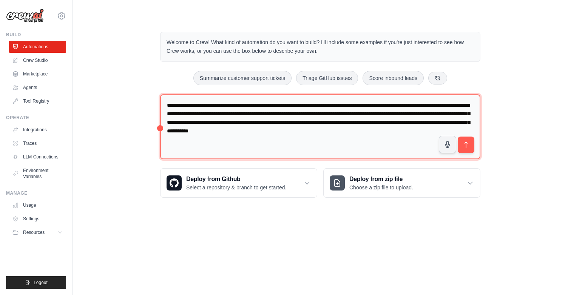
click at [163, 98] on textarea "**********" at bounding box center [320, 126] width 320 height 65
click at [455, 131] on textarea "**********" at bounding box center [320, 126] width 320 height 65
click at [467, 133] on textarea "**********" at bounding box center [320, 126] width 320 height 65
drag, startPoint x: 377, startPoint y: 145, endPoint x: 176, endPoint y: 99, distance: 206.8
click at [176, 99] on textarea "**********" at bounding box center [320, 126] width 320 height 65
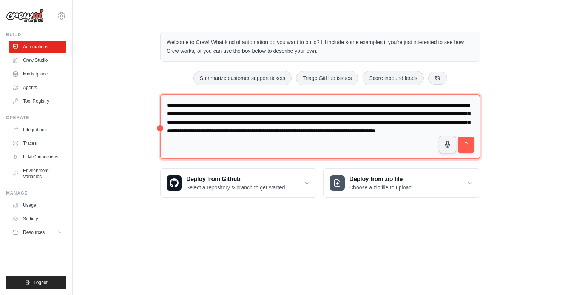
type textarea "**********"
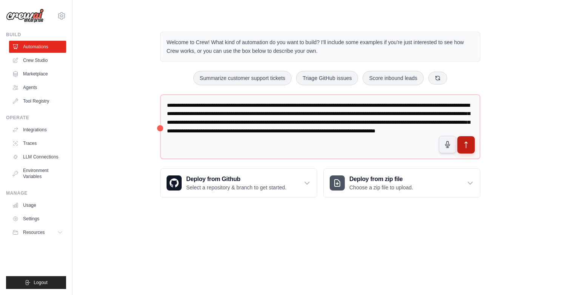
click at [466, 148] on icon "submit" at bounding box center [466, 145] width 8 height 8
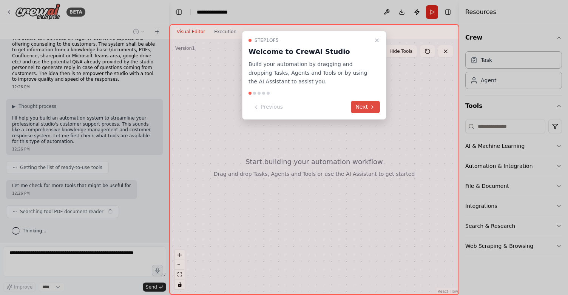
scroll to position [31, 0]
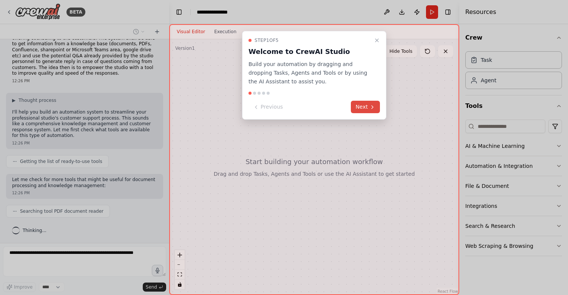
click at [371, 108] on icon at bounding box center [372, 107] width 6 height 6
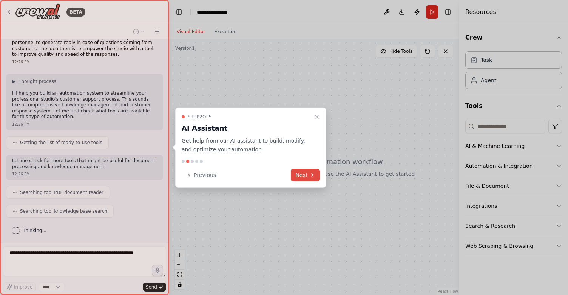
scroll to position [68, 0]
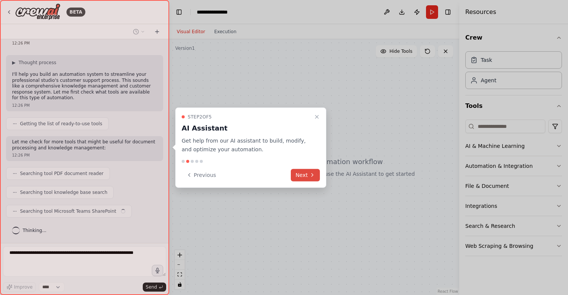
click at [318, 176] on button "Next" at bounding box center [305, 175] width 29 height 12
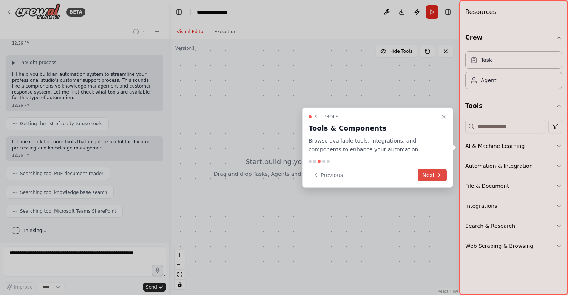
click at [435, 177] on button "Next" at bounding box center [432, 175] width 29 height 12
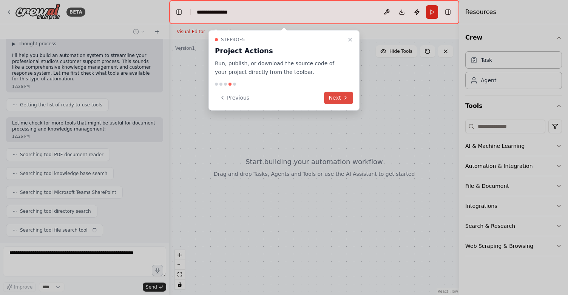
scroll to position [106, 0]
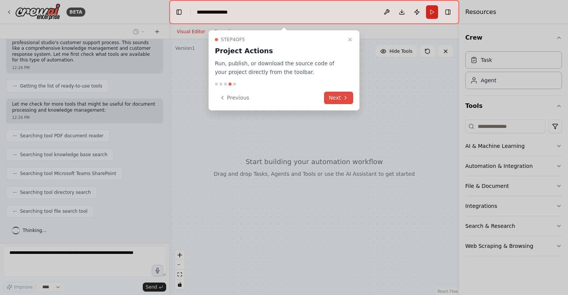
click at [336, 97] on button "Next" at bounding box center [338, 98] width 29 height 12
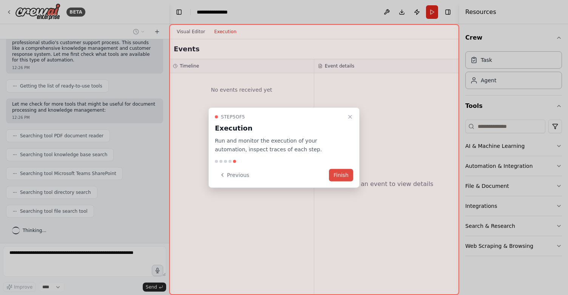
click at [346, 172] on button "Finish" at bounding box center [341, 175] width 24 height 12
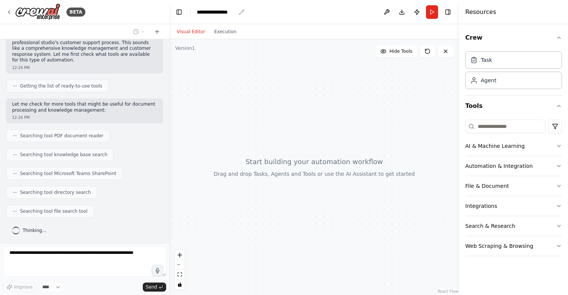
click at [223, 11] on div "**********" at bounding box center [216, 12] width 39 height 8
click at [220, 11] on div "**********" at bounding box center [225, 12] width 57 height 8
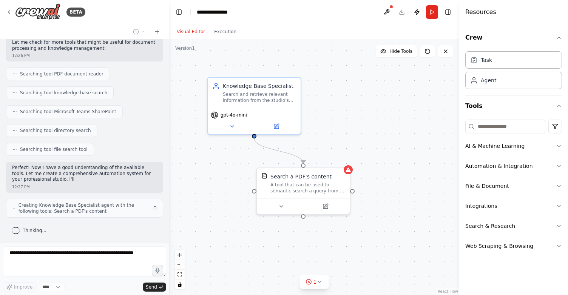
click at [235, 12] on div "**********" at bounding box center [225, 12] width 57 height 8
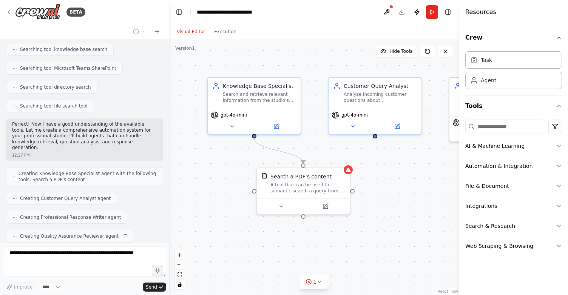
scroll to position [230, 0]
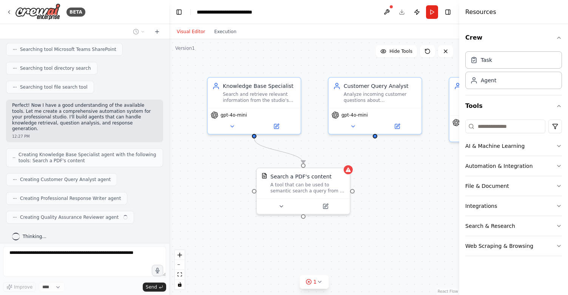
click at [221, 12] on div "**********" at bounding box center [234, 12] width 75 height 8
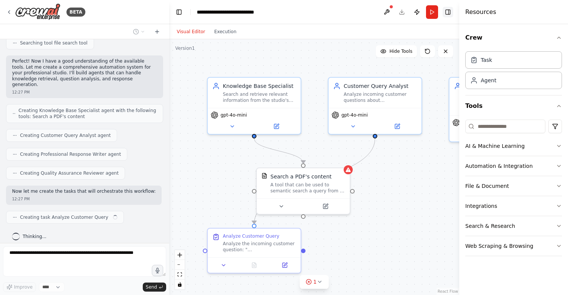
click at [449, 8] on button "Toggle Right Sidebar" at bounding box center [448, 12] width 11 height 11
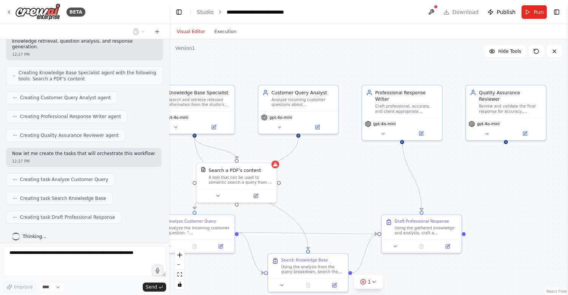
scroll to position [331, 0]
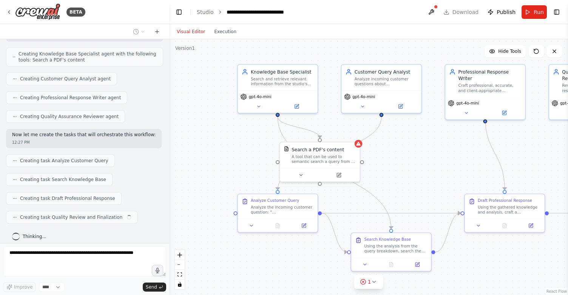
drag, startPoint x: 455, startPoint y: 176, endPoint x: 449, endPoint y: 151, distance: 24.8
click at [449, 151] on div ".deletable-edge-delete-btn { width: 20px; height: 20px; border: 0px solid #ffff…" at bounding box center [368, 167] width 399 height 256
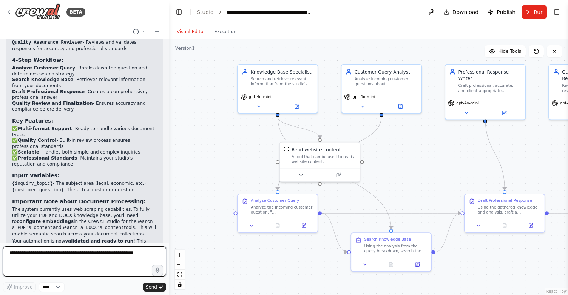
scroll to position [1019, 0]
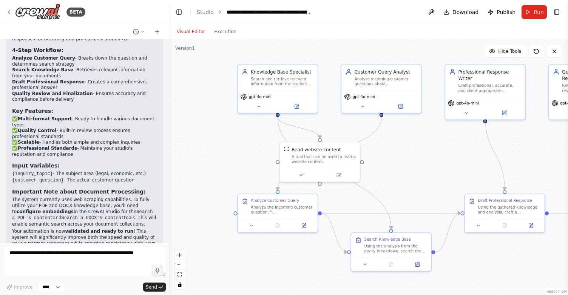
click at [61, 201] on p "The system currently uses web scraping capabilities. To fully utilize your PDF …" at bounding box center [84, 212] width 145 height 30
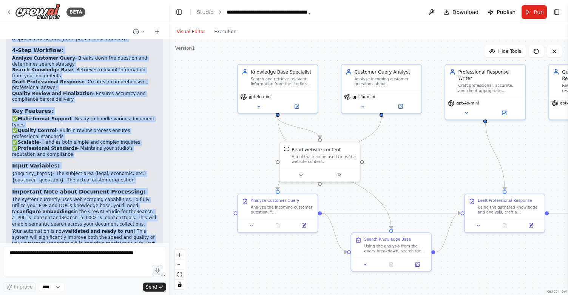
drag, startPoint x: 12, startPoint y: 79, endPoint x: 114, endPoint y: 221, distance: 174.4
click at [114, 221] on div "Your Professional Studio Customer Support Automation is Ready! 🏢 I've created a…" at bounding box center [84, 102] width 145 height 302
copy div "Your Professional Studio Customer Support Automation is Ready! 🏢 I've created a…"
click at [93, 197] on p "The system currently uses web scraping capabilities. To fully utilize your PDF …" at bounding box center [84, 212] width 145 height 30
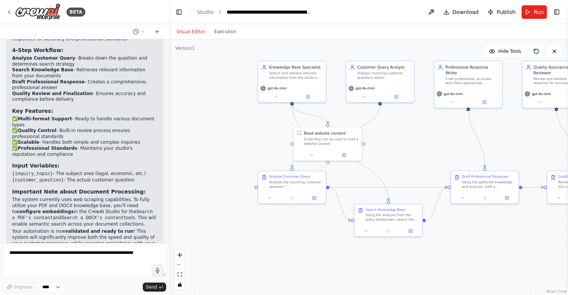
drag, startPoint x: 429, startPoint y: 164, endPoint x: 428, endPoint y: 142, distance: 21.9
click at [428, 142] on div ".deletable-edge-delete-btn { width: 20px; height: 20px; border: 0px solid #ffff…" at bounding box center [368, 167] width 399 height 256
click at [37, 253] on textarea at bounding box center [84, 262] width 163 height 30
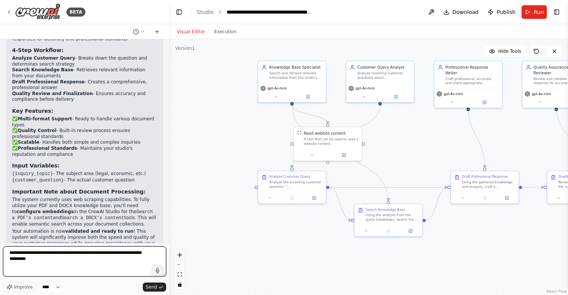
type textarea "**********"
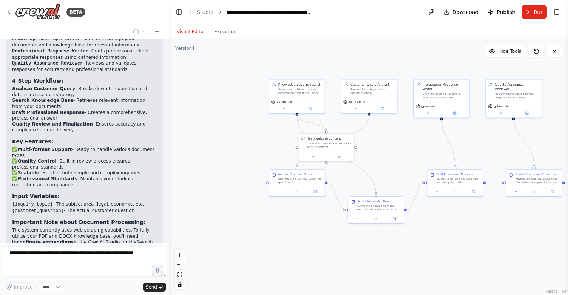
scroll to position [1252, 0]
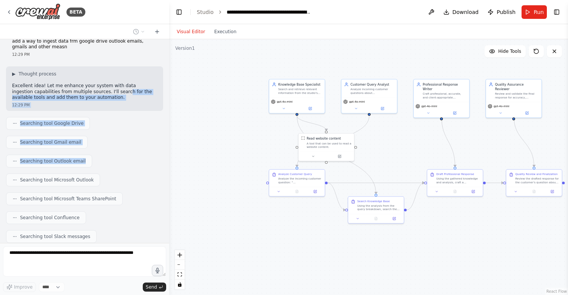
drag, startPoint x: 105, startPoint y: 64, endPoint x: 105, endPoint y: 134, distance: 70.3
click at [105, 134] on div "I want to build a system able to automatize the work of a professional studio a…" at bounding box center [84, 141] width 169 height 204
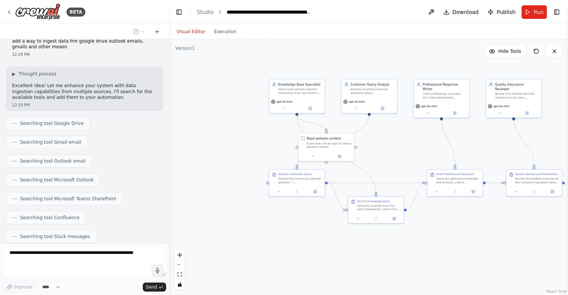
click at [107, 155] on div "Searching tool Outlook email" at bounding box center [84, 161] width 157 height 13
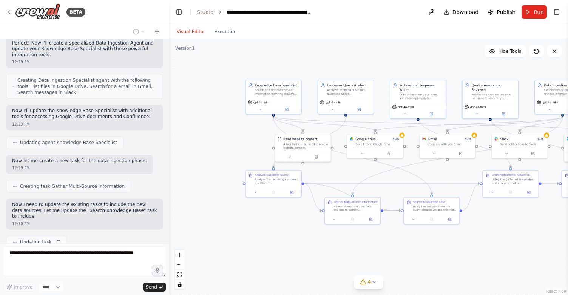
scroll to position [1470, 0]
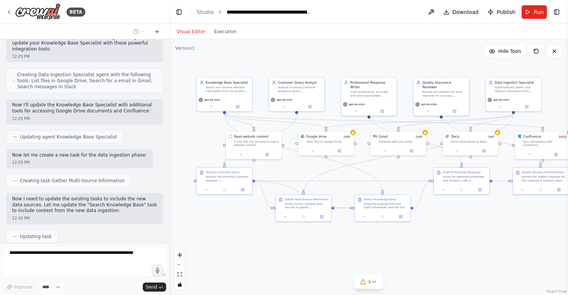
drag, startPoint x: 506, startPoint y: 228, endPoint x: 433, endPoint y: 226, distance: 72.5
click at [433, 226] on div ".deletable-edge-delete-btn { width: 20px; height: 20px; border: 0px solid #ffff…" at bounding box center [368, 167] width 399 height 256
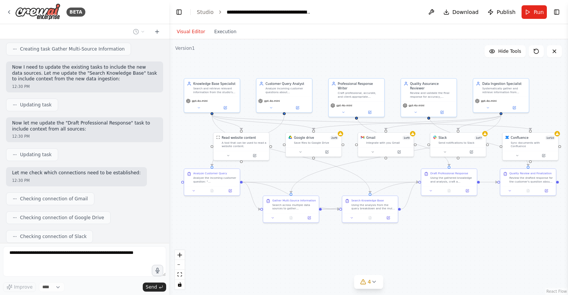
scroll to position [1620, 0]
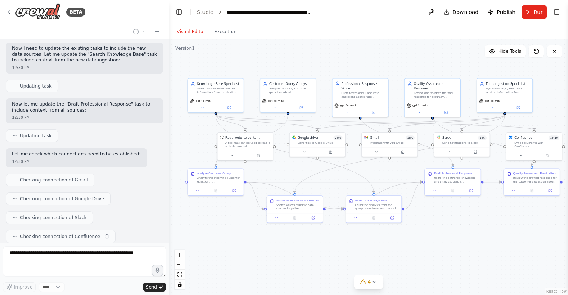
drag, startPoint x: 307, startPoint y: 251, endPoint x: 298, endPoint y: 252, distance: 8.8
click at [298, 252] on div ".deletable-edge-delete-btn { width: 20px; height: 20px; border: 0px solid #ffff…" at bounding box center [368, 167] width 399 height 256
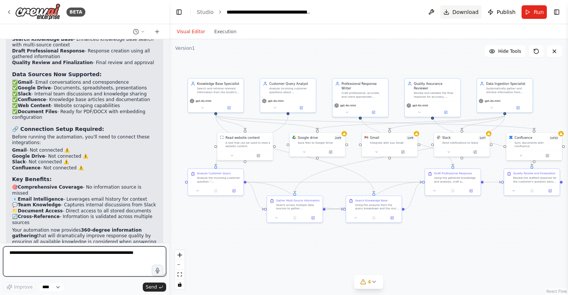
scroll to position [2086, 0]
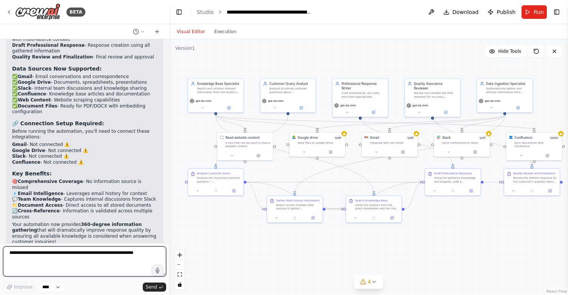
type textarea "*"
click at [16, 253] on textarea "**********" at bounding box center [84, 262] width 163 height 30
click at [14, 250] on textarea "**********" at bounding box center [84, 262] width 163 height 30
click at [61, 251] on textarea "**********" at bounding box center [84, 262] width 163 height 30
click at [14, 258] on textarea "**********" at bounding box center [84, 262] width 163 height 30
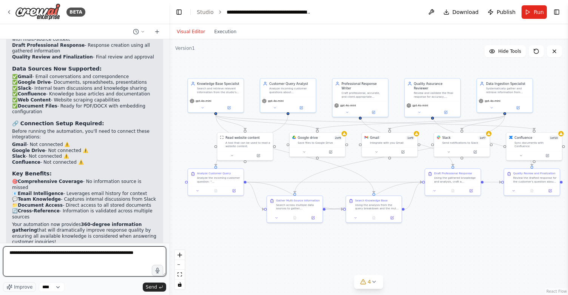
type textarea "**********"
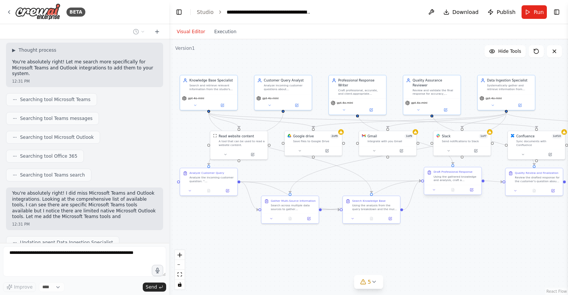
scroll to position [2355, 0]
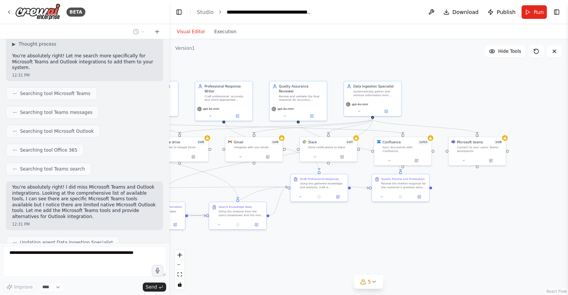
drag, startPoint x: 479, startPoint y: 240, endPoint x: 346, endPoint y: 246, distance: 133.8
click at [346, 246] on div ".deletable-edge-delete-btn { width: 20px; height: 20px; border: 0px solid #ffff…" at bounding box center [368, 167] width 399 height 256
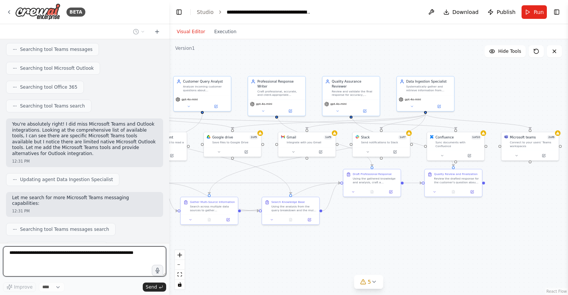
scroll to position [2462, 0]
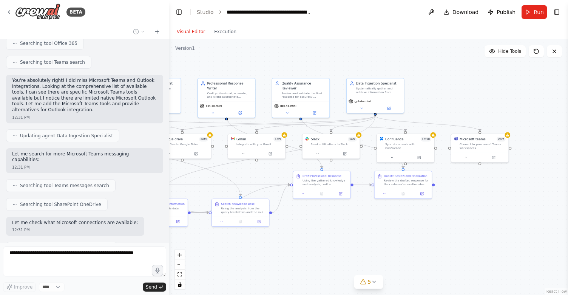
drag, startPoint x: 387, startPoint y: 248, endPoint x: 390, endPoint y: 245, distance: 4.3
click at [390, 245] on div ".deletable-edge-delete-btn { width: 20px; height: 20px; border: 0px solid #ffff…" at bounding box center [368, 167] width 399 height 256
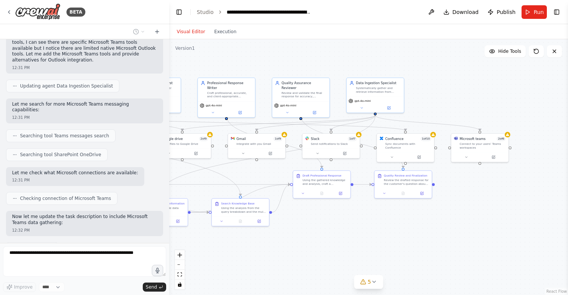
scroll to position [2531, 0]
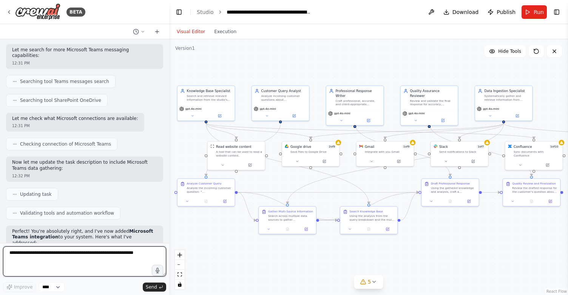
drag, startPoint x: 340, startPoint y: 236, endPoint x: 468, endPoint y: 244, distance: 128.7
click at [468, 244] on div ".deletable-edge-delete-btn { width: 20px; height: 20px; border: 0px solid #ffff…" at bounding box center [368, 167] width 399 height 256
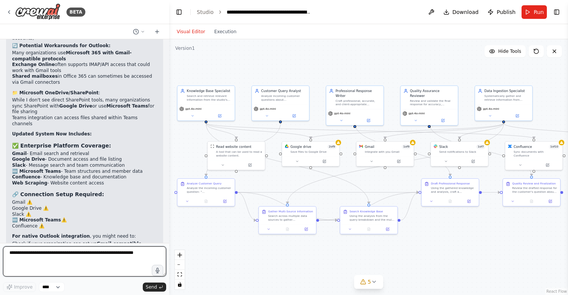
scroll to position [2872, 0]
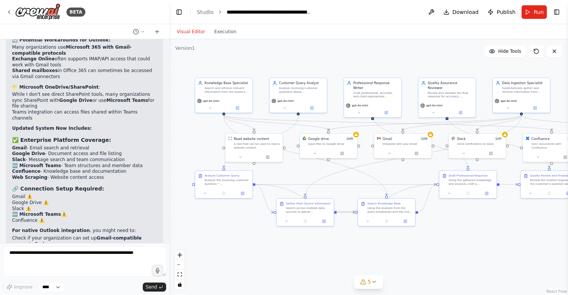
drag, startPoint x: 462, startPoint y: 236, endPoint x: 480, endPoint y: 228, distance: 19.4
click at [480, 228] on div ".deletable-edge-delete-btn { width: 20px; height: 20px; border: 0px solid #ffff…" at bounding box center [368, 167] width 399 height 256
click at [155, 32] on icon at bounding box center [156, 32] width 3 height 0
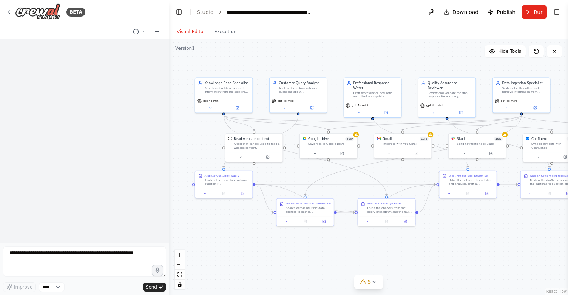
scroll to position [0, 0]
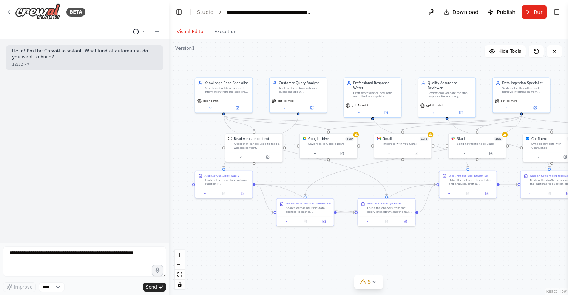
click at [141, 32] on icon at bounding box center [143, 31] width 5 height 5
click at [120, 58] on span "why you did not add microsoft teams and outlook email integrations?" at bounding box center [106, 59] width 49 height 6
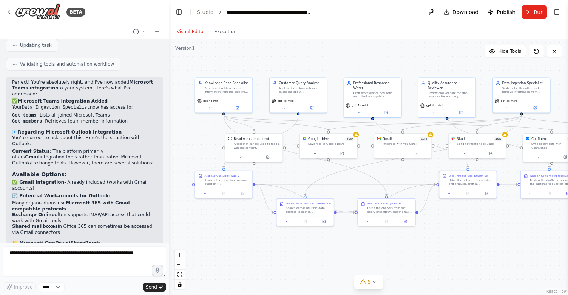
scroll to position [2872, 0]
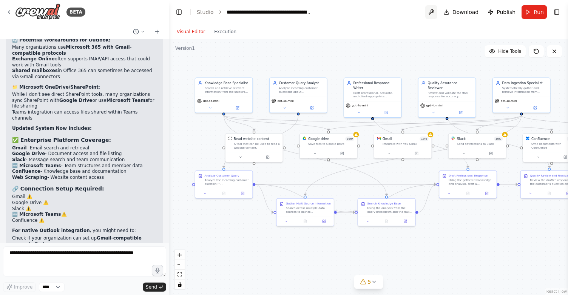
click at [432, 14] on button at bounding box center [431, 12] width 12 height 14
click at [471, 12] on span "Download" at bounding box center [465, 12] width 26 height 8
click at [527, 9] on button "Run" at bounding box center [534, 12] width 25 height 14
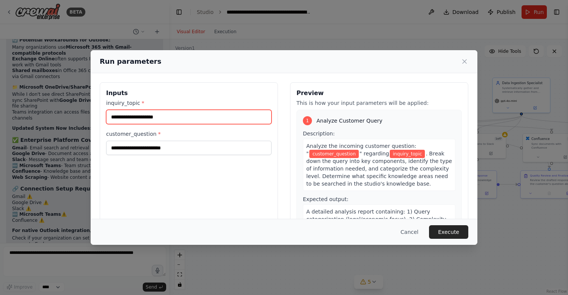
click at [181, 119] on input "inquiry_topic *" at bounding box center [188, 117] width 165 height 14
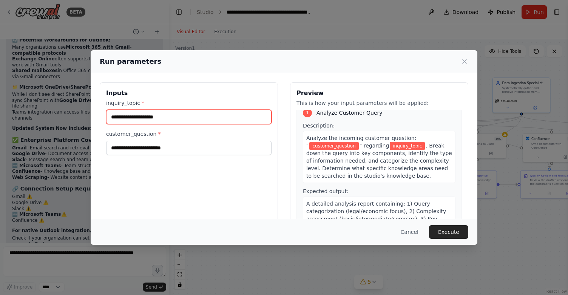
scroll to position [5, 0]
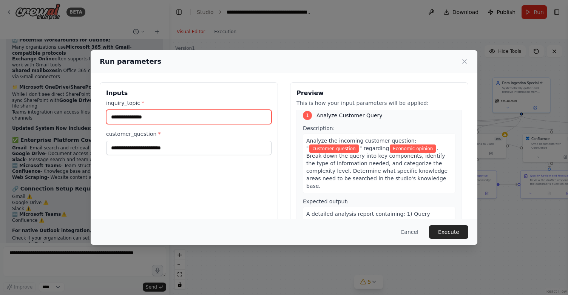
type input "**********"
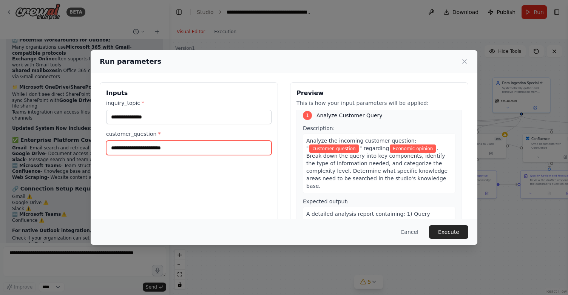
click at [113, 149] on input "customer_question *" at bounding box center [188, 148] width 165 height 14
type input "*"
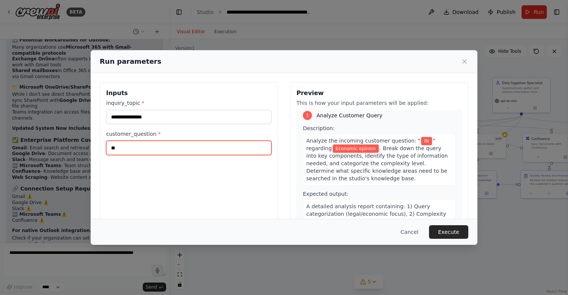
type input "*"
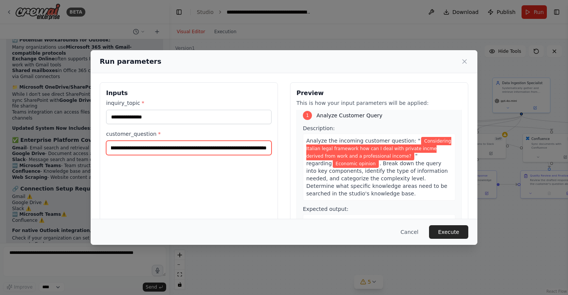
scroll to position [0, 125]
click at [145, 144] on input "**********" at bounding box center [188, 148] width 165 height 14
type input "**********"
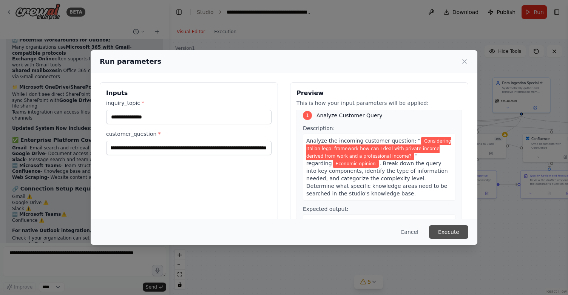
scroll to position [0, 0]
click at [442, 228] on button "Execute" at bounding box center [448, 232] width 39 height 14
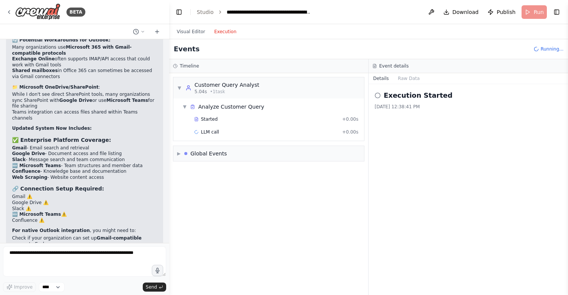
click at [227, 33] on button "Execution" at bounding box center [225, 31] width 31 height 9
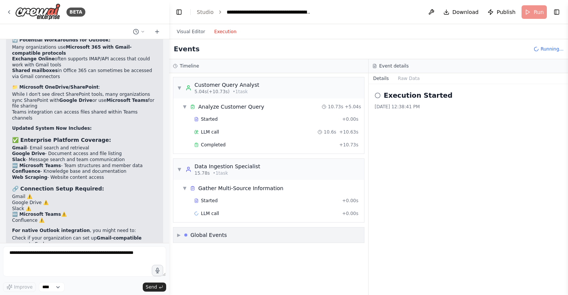
click at [180, 153] on div "▼ Analyze Customer Query 10.73s + 5.04s Started + 0.00s LLM call 10.6s + 10.63s…" at bounding box center [268, 126] width 191 height 55
click at [179, 87] on span "▼" at bounding box center [179, 88] width 5 height 6
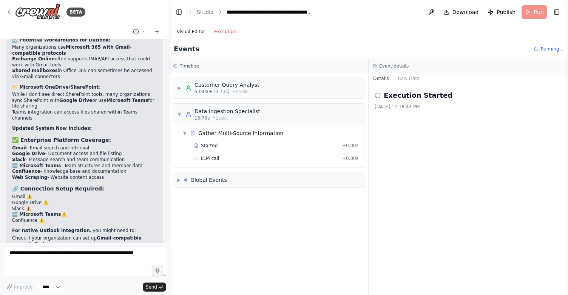
click at [196, 32] on button "Visual Editor" at bounding box center [190, 31] width 37 height 9
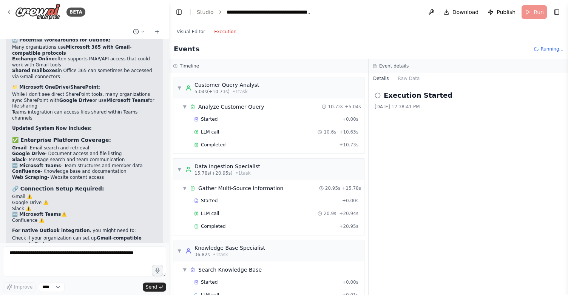
click at [222, 31] on button "Execution" at bounding box center [225, 31] width 31 height 9
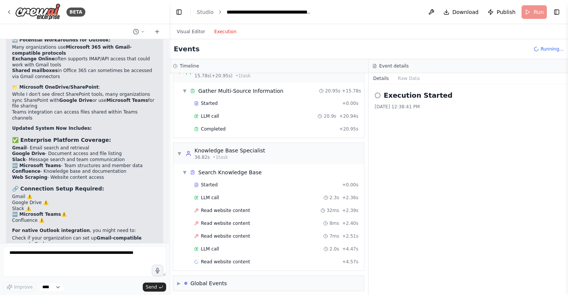
scroll to position [102, 0]
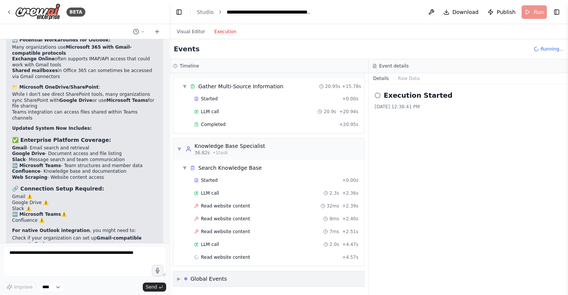
click at [178, 279] on span "▶" at bounding box center [178, 279] width 3 height 6
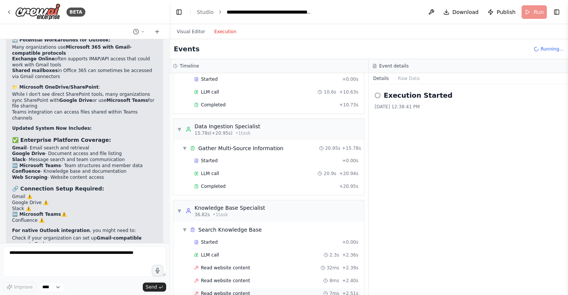
scroll to position [0, 0]
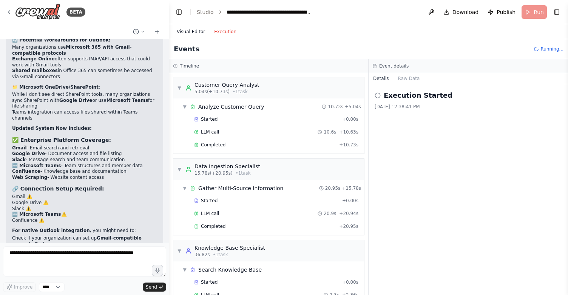
click at [199, 29] on button "Visual Editor" at bounding box center [190, 31] width 37 height 9
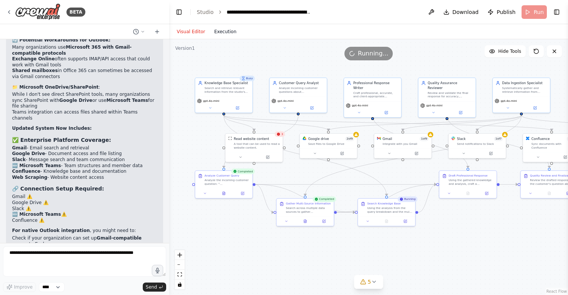
click at [229, 32] on button "Execution" at bounding box center [225, 31] width 31 height 9
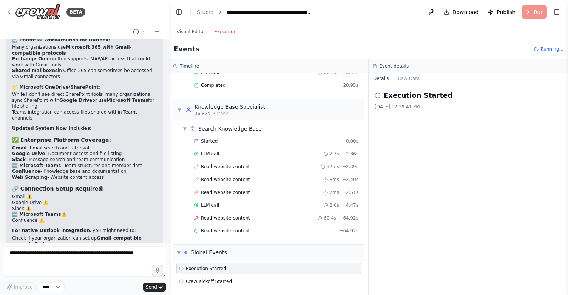
scroll to position [145, 0]
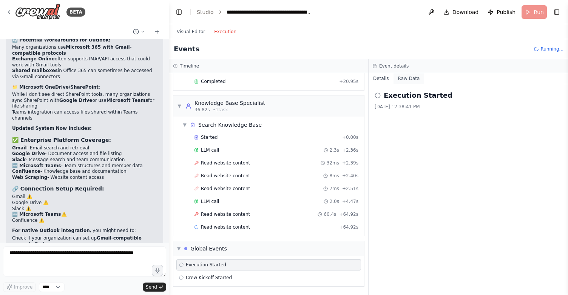
click at [408, 79] on button "Raw Data" at bounding box center [409, 78] width 31 height 11
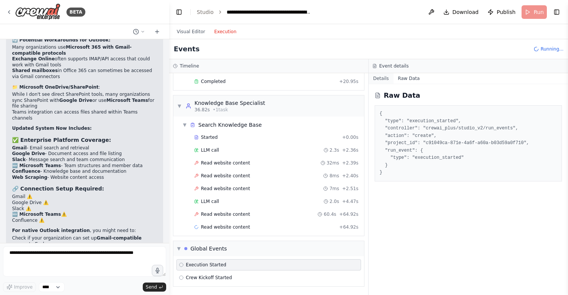
click at [380, 77] on button "Details" at bounding box center [381, 78] width 25 height 11
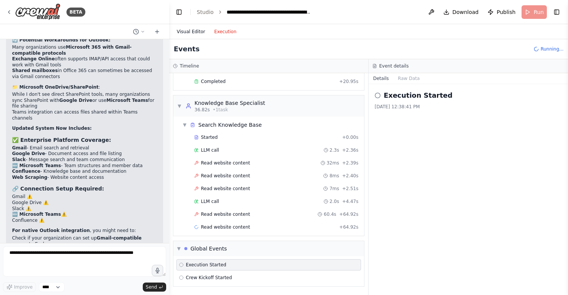
click at [196, 30] on button "Visual Editor" at bounding box center [190, 31] width 37 height 9
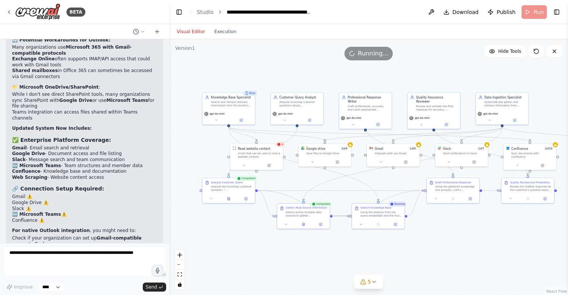
drag, startPoint x: 461, startPoint y: 255, endPoint x: 447, endPoint y: 256, distance: 14.4
click at [447, 256] on div ".deletable-edge-delete-btn { width: 20px; height: 20px; border: 0px solid #ffff…" at bounding box center [368, 167] width 399 height 256
click at [279, 145] on icon at bounding box center [279, 144] width 3 height 3
click at [272, 153] on div "A tool that can be used to read a website content." at bounding box center [259, 154] width 42 height 7
click at [245, 165] on icon at bounding box center [243, 164] width 3 height 3
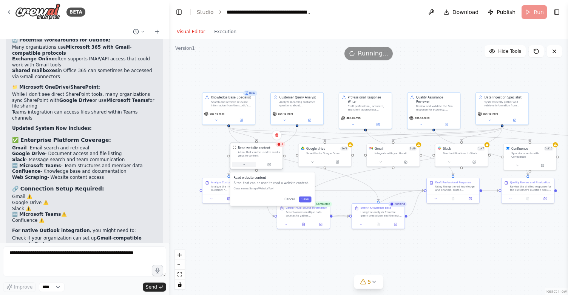
click at [245, 165] on icon at bounding box center [243, 164] width 3 height 3
click at [219, 32] on button "Execution" at bounding box center [225, 31] width 31 height 9
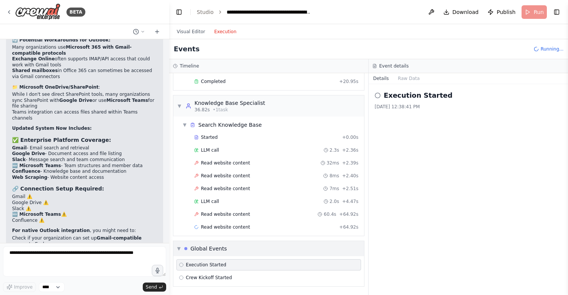
click at [179, 247] on span "▼" at bounding box center [178, 249] width 3 height 6
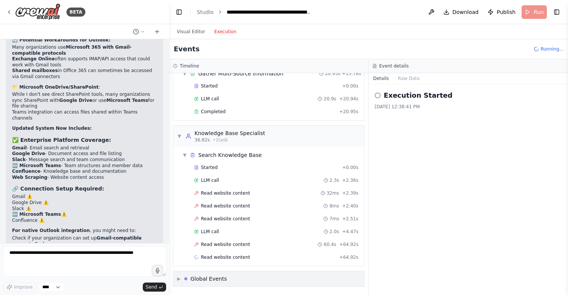
scroll to position [115, 0]
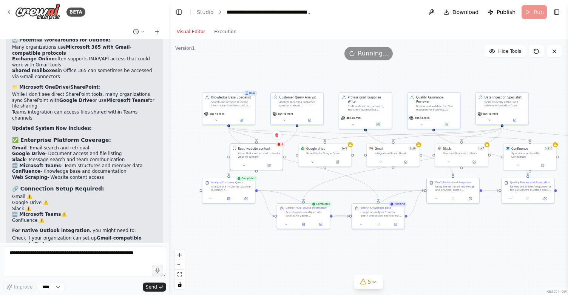
click at [197, 33] on button "Visual Editor" at bounding box center [190, 31] width 37 height 9
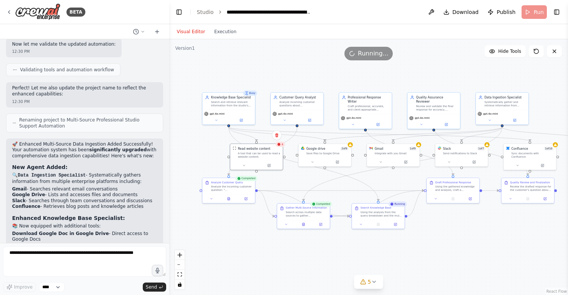
scroll to position [1817, 0]
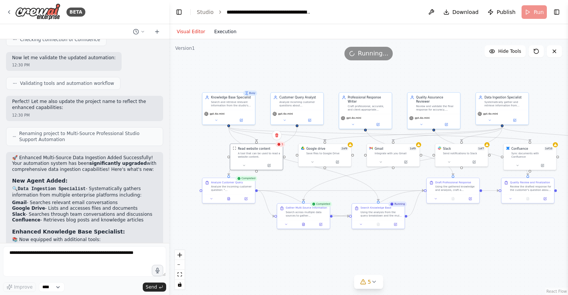
click at [224, 31] on button "Execution" at bounding box center [225, 31] width 31 height 9
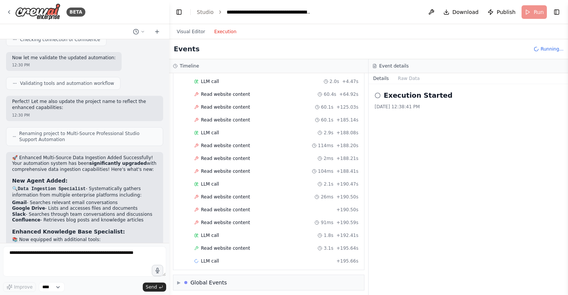
scroll to position [269, 0]
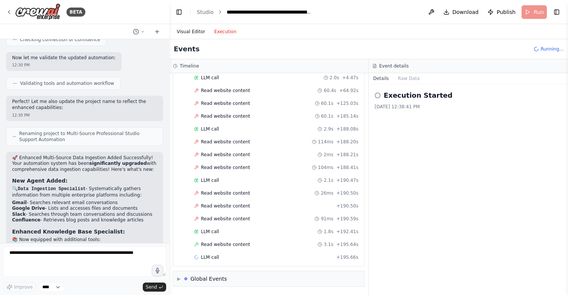
click at [193, 33] on button "Visual Editor" at bounding box center [190, 31] width 37 height 9
click at [227, 31] on button "Execution" at bounding box center [225, 31] width 31 height 9
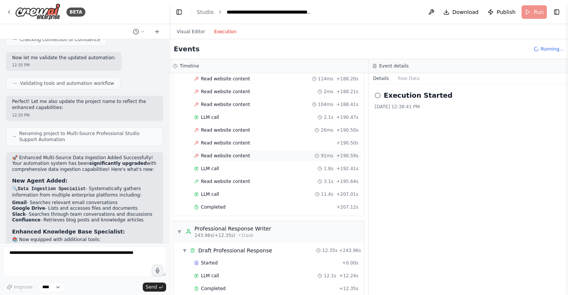
scroll to position [432, 0]
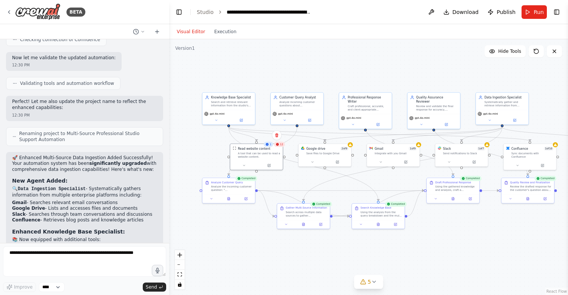
click at [198, 33] on button "Visual Editor" at bounding box center [190, 31] width 37 height 9
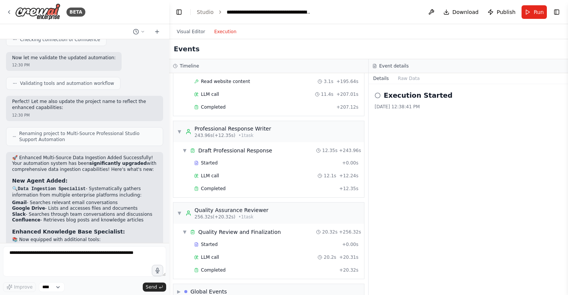
click at [221, 31] on button "Execution" at bounding box center [225, 31] width 31 height 9
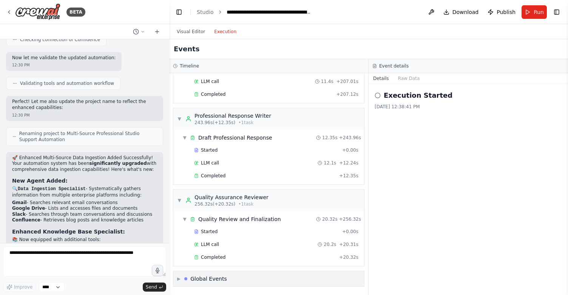
click at [206, 275] on div "Global Events" at bounding box center [208, 279] width 37 height 8
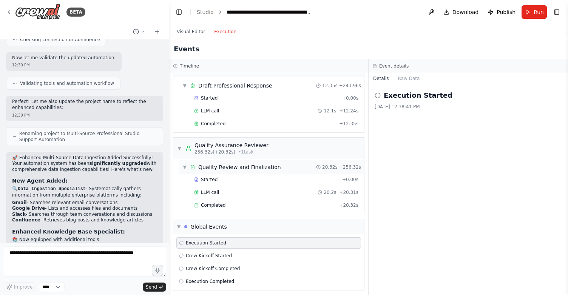
scroll to position [501, 0]
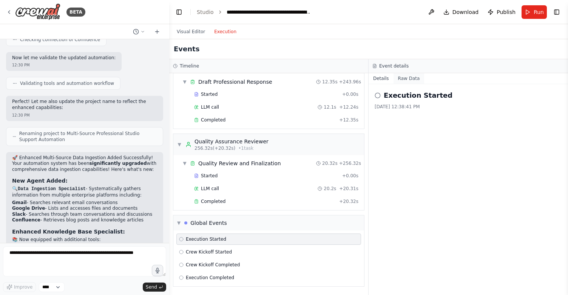
click at [403, 77] on button "Raw Data" at bounding box center [409, 78] width 31 height 11
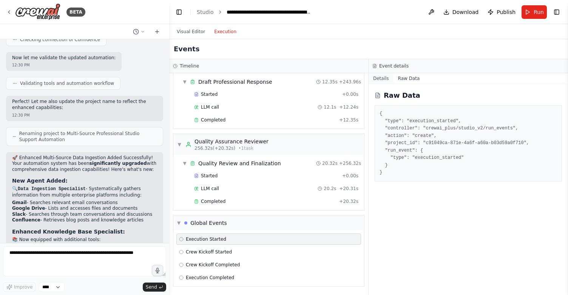
click at [382, 80] on button "Details" at bounding box center [381, 78] width 25 height 11
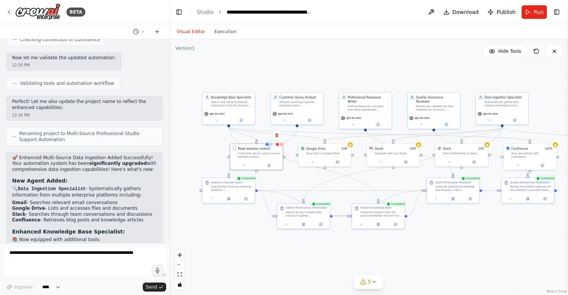
click at [192, 29] on button "Visual Editor" at bounding box center [190, 31] width 37 height 9
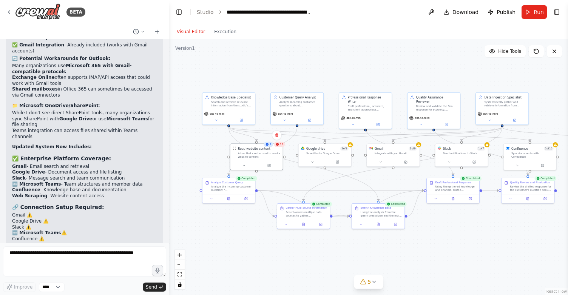
scroll to position [2872, 0]
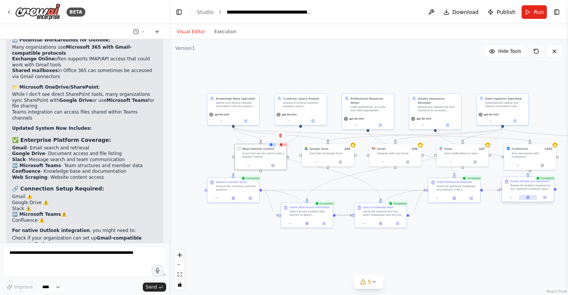
click at [527, 199] on icon at bounding box center [528, 197] width 2 height 3
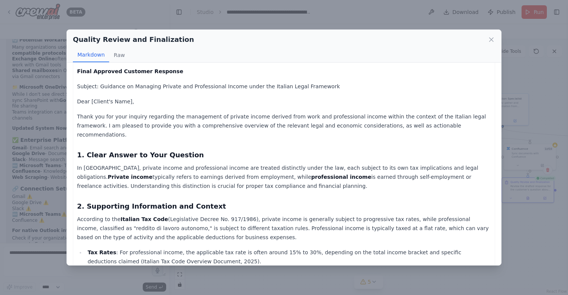
scroll to position [0, 0]
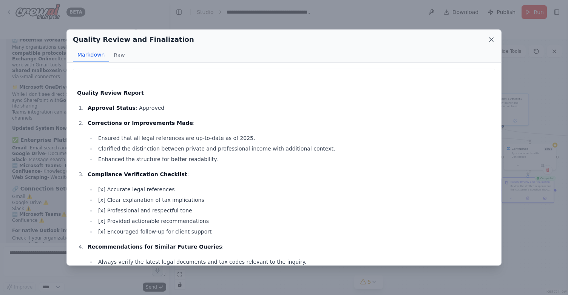
click at [493, 38] on icon at bounding box center [492, 40] width 4 height 4
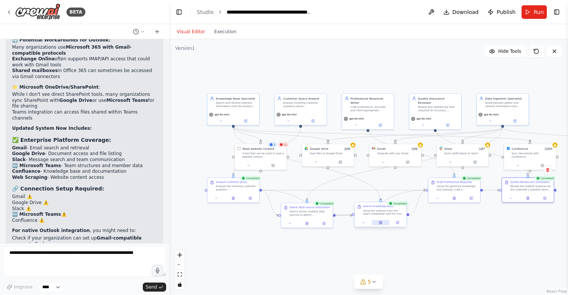
click at [382, 222] on button at bounding box center [381, 222] width 18 height 5
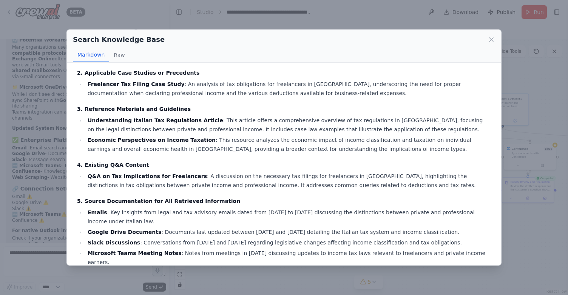
scroll to position [118, 0]
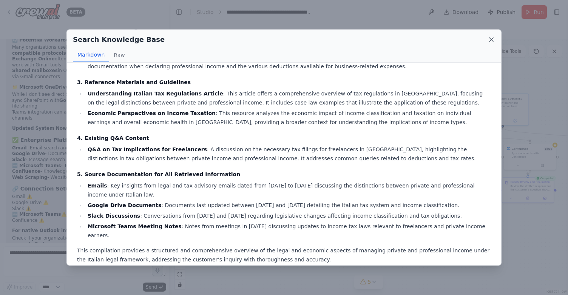
click at [491, 39] on icon at bounding box center [492, 40] width 4 height 4
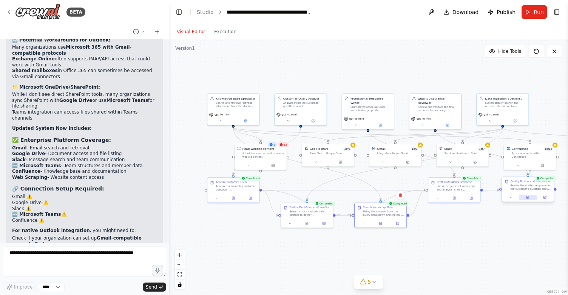
click at [527, 198] on icon at bounding box center [528, 197] width 2 height 3
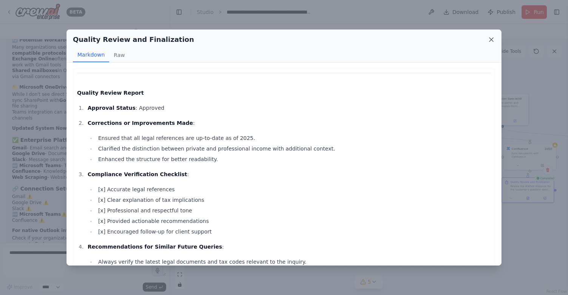
click at [491, 38] on icon at bounding box center [492, 40] width 8 height 8
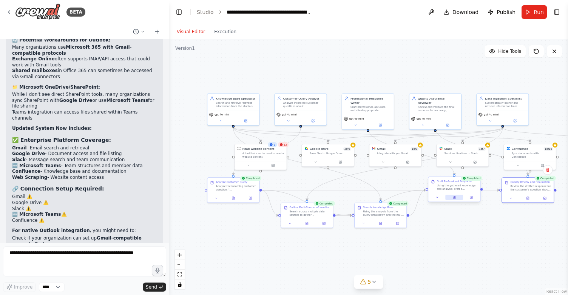
click at [456, 198] on button at bounding box center [454, 197] width 18 height 5
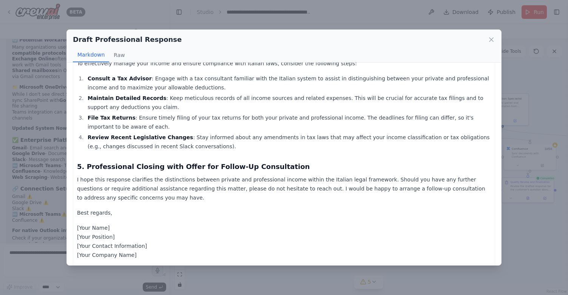
scroll to position [318, 0]
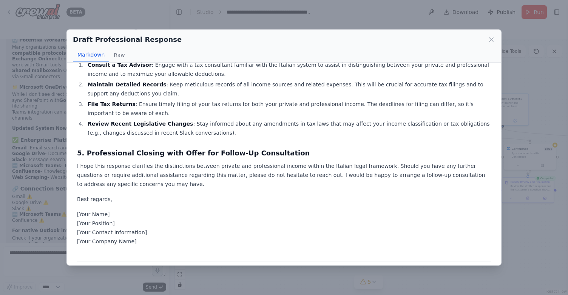
click at [541, 242] on div "Draft Professional Response Markdown Raw Subject: Guidance on Managing Private …" at bounding box center [284, 147] width 568 height 295
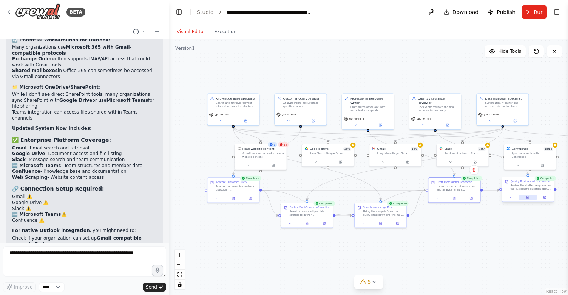
click at [528, 196] on icon at bounding box center [528, 196] width 1 height 1
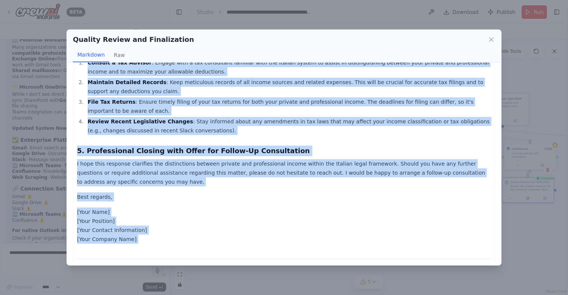
scroll to position [600, 0]
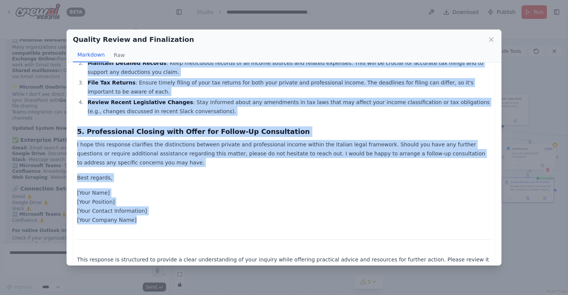
drag, startPoint x: 76, startPoint y: 71, endPoint x: 215, endPoint y: 199, distance: 187.9
copy div "Final Approved Customer Response Subject: Guidance on Managing Private and Prof…"
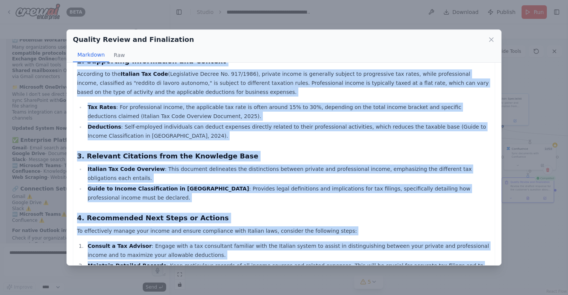
scroll to position [397, 0]
click at [537, 229] on div "Quality Review and Finalization Markdown Raw Quality Review Report Approval Sta…" at bounding box center [284, 147] width 568 height 295
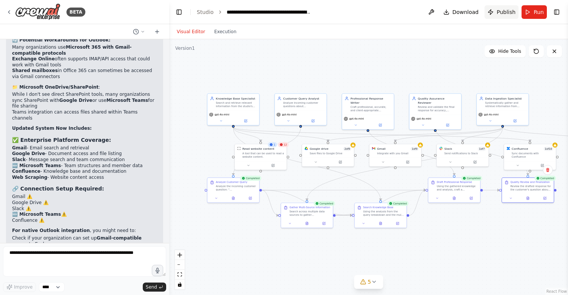
click at [500, 14] on span "Publish" at bounding box center [506, 12] width 19 height 8
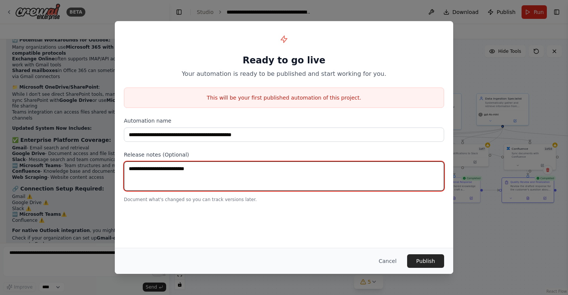
click at [249, 170] on textarea at bounding box center [284, 176] width 320 height 29
type textarea "**********"
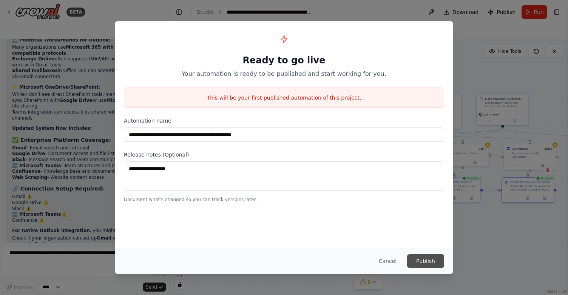
click at [423, 259] on button "Publish" at bounding box center [425, 262] width 37 height 14
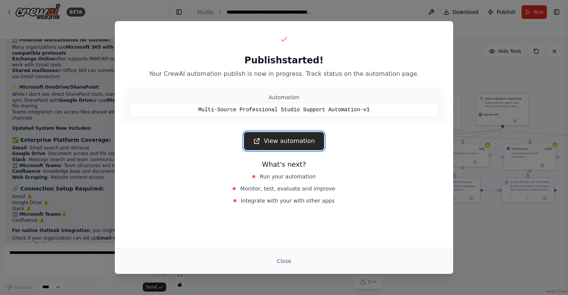
click at [288, 145] on link "View automation" at bounding box center [284, 141] width 80 height 18
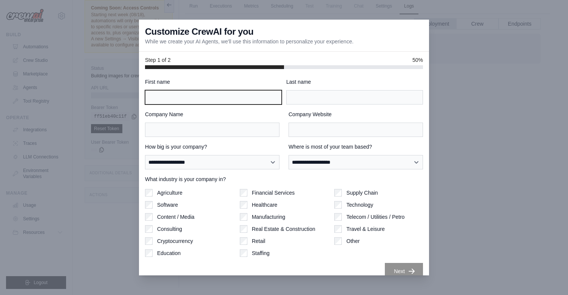
click at [230, 100] on input "First name" at bounding box center [213, 97] width 137 height 14
type input "*******"
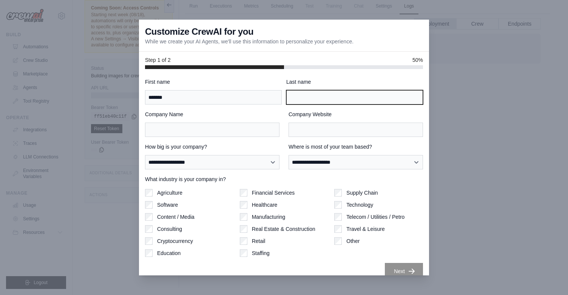
click at [293, 90] on input "Last name" at bounding box center [354, 97] width 137 height 14
type input "******"
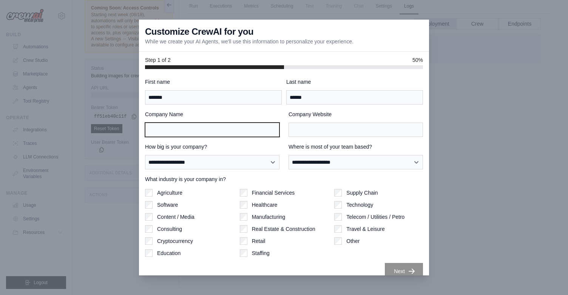
click at [211, 127] on input "Company Name" at bounding box center [212, 130] width 134 height 14
type input "**********"
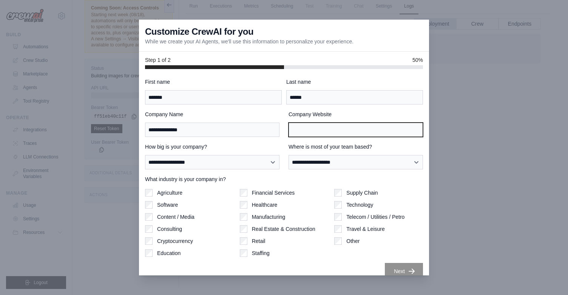
click at [302, 128] on input "Company Website" at bounding box center [356, 130] width 134 height 14
click at [315, 129] on input "**********" at bounding box center [356, 130] width 134 height 14
click at [321, 130] on input "**********" at bounding box center [356, 130] width 134 height 14
click at [329, 131] on input "**********" at bounding box center [356, 130] width 134 height 14
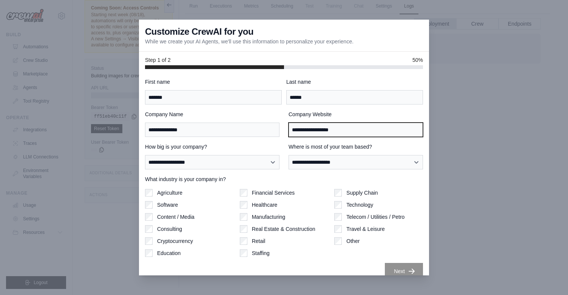
click at [329, 131] on input "**********" at bounding box center [356, 130] width 134 height 14
type input "**********"
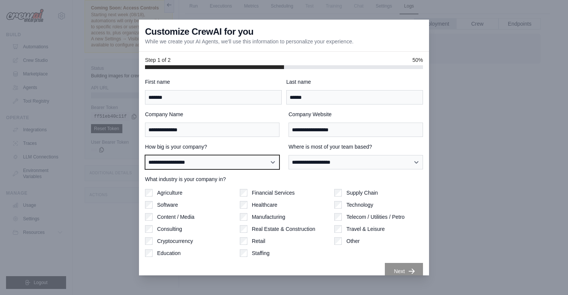
click at [221, 163] on select "**********" at bounding box center [212, 162] width 134 height 14
select select "**********"
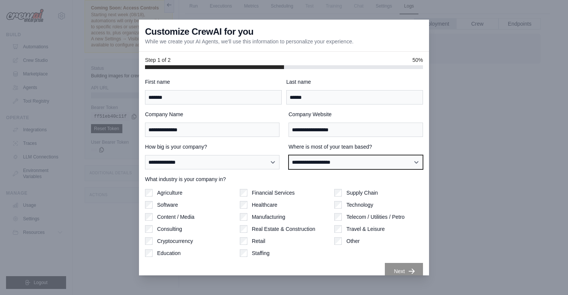
click at [291, 161] on select "**********" at bounding box center [356, 162] width 134 height 14
select select "******"
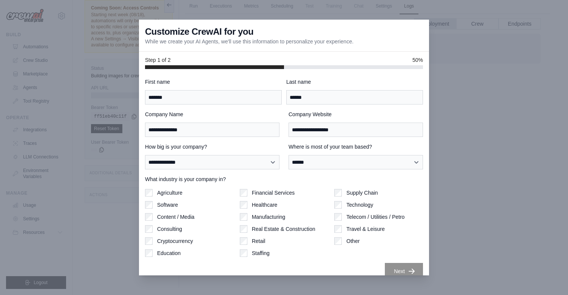
click at [182, 231] on label "Consulting" at bounding box center [169, 229] width 25 height 8
click at [162, 203] on label "Software" at bounding box center [167, 205] width 21 height 8
click at [173, 207] on label "Software" at bounding box center [167, 205] width 21 height 8
click at [354, 203] on label "Technology" at bounding box center [359, 205] width 27 height 8
click at [403, 266] on button "Next" at bounding box center [404, 271] width 38 height 17
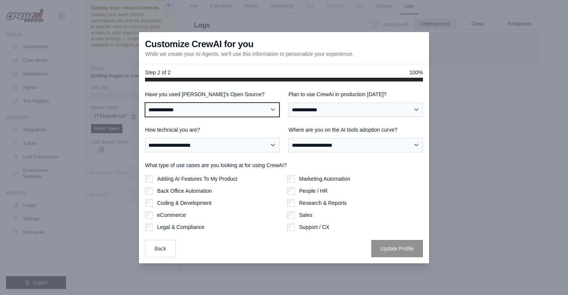
click at [234, 110] on select "**********" at bounding box center [212, 110] width 134 height 14
select select "**********"
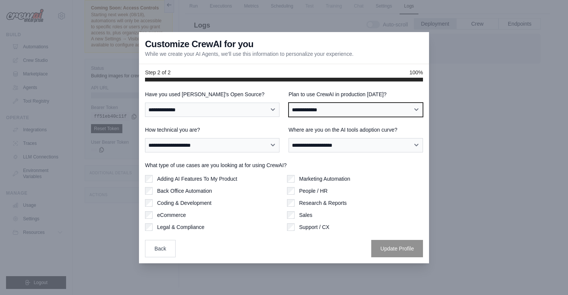
click at [299, 110] on select "**********" at bounding box center [356, 110] width 134 height 14
select select "****"
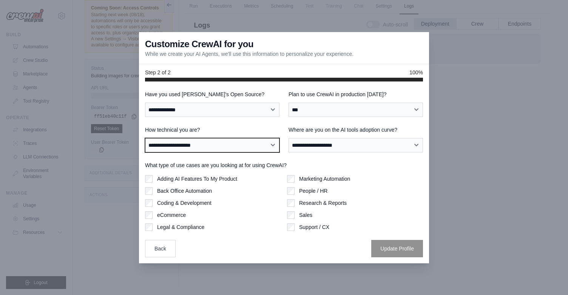
click at [249, 144] on select "**********" at bounding box center [212, 145] width 134 height 14
select select "**********"
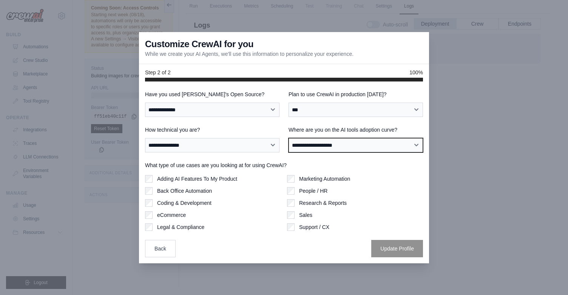
click at [313, 147] on select "**********" at bounding box center [356, 145] width 134 height 14
select select "**********"
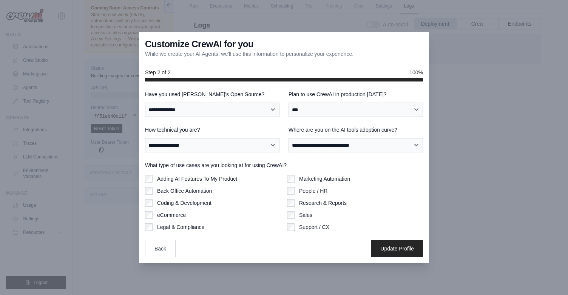
click at [321, 227] on label "Support / CX" at bounding box center [314, 228] width 30 height 8
click at [180, 178] on label "Adding AI Features To My Product" at bounding box center [197, 179] width 80 height 8
click at [171, 215] on label "eCommerce" at bounding box center [171, 216] width 29 height 8
click at [384, 246] on button "Update Profile" at bounding box center [397, 248] width 52 height 17
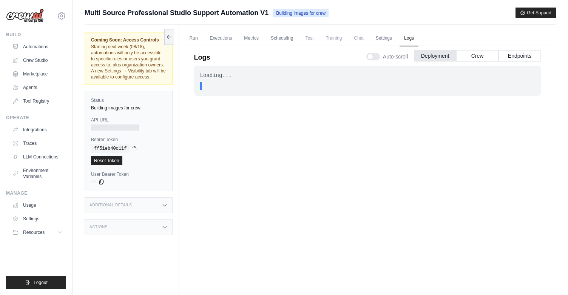
click at [164, 226] on icon at bounding box center [165, 227] width 6 height 6
click at [475, 56] on button "Crew" at bounding box center [477, 55] width 42 height 11
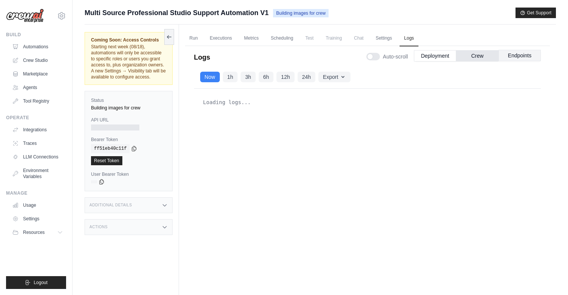
click at [517, 51] on button "Endpoints" at bounding box center [520, 55] width 42 height 11
click at [432, 57] on button "Deployment" at bounding box center [435, 55] width 42 height 11
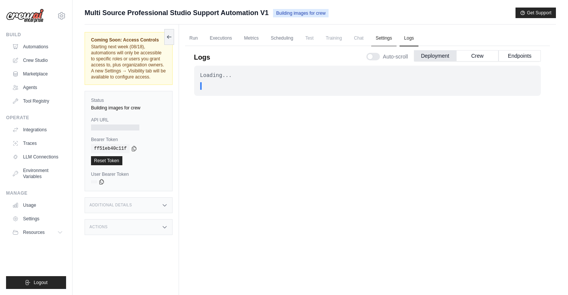
click at [380, 36] on link "Settings" at bounding box center [383, 39] width 25 height 16
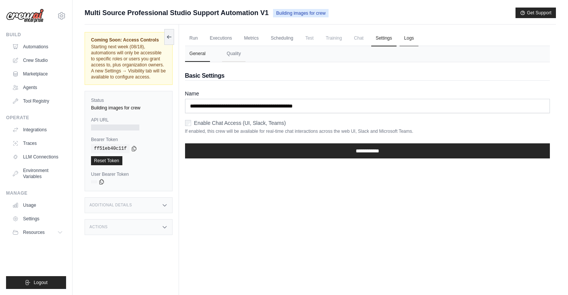
click at [407, 37] on link "Logs" at bounding box center [409, 39] width 19 height 16
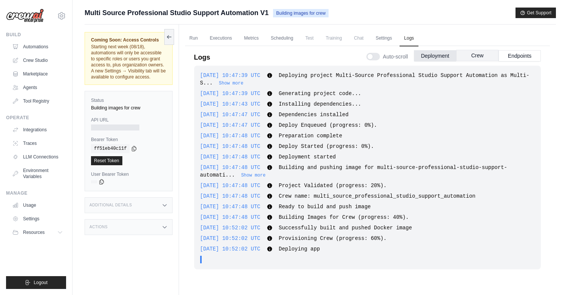
click at [477, 56] on button "Crew" at bounding box center [477, 55] width 42 height 11
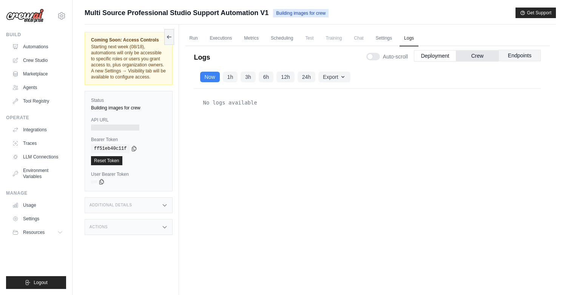
click at [528, 56] on button "Endpoints" at bounding box center [520, 55] width 42 height 11
click at [442, 58] on button "Deployment" at bounding box center [435, 55] width 42 height 11
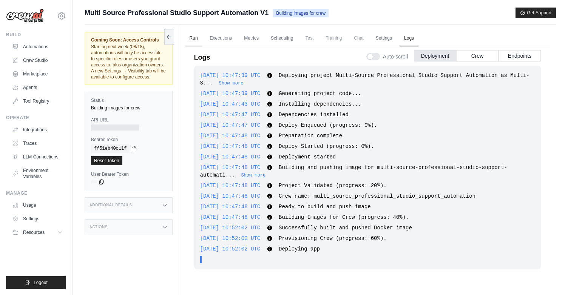
click at [192, 40] on link "Run" at bounding box center [193, 39] width 17 height 16
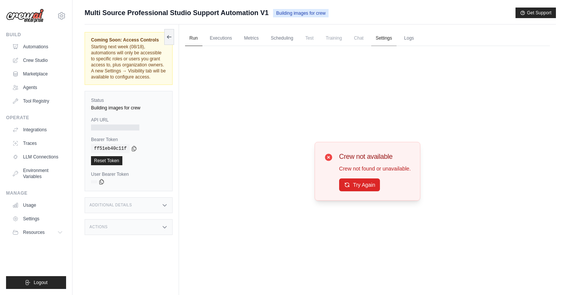
click at [382, 41] on link "Settings" at bounding box center [383, 39] width 25 height 16
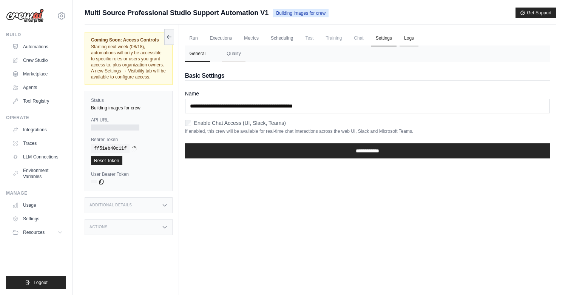
click at [402, 37] on link "Logs" at bounding box center [409, 39] width 19 height 16
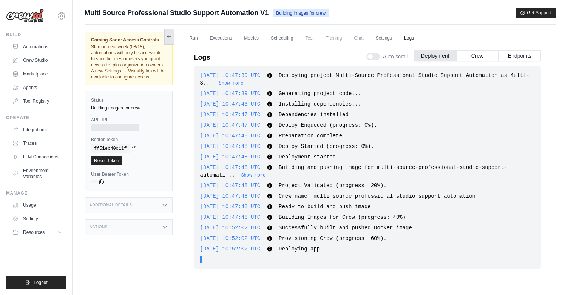
click at [168, 32] on button at bounding box center [169, 37] width 10 height 16
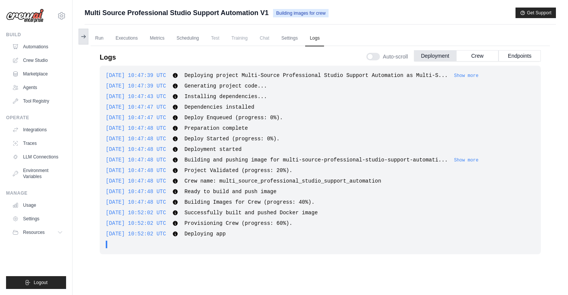
click at [85, 37] on icon at bounding box center [84, 37] width 4 height 0
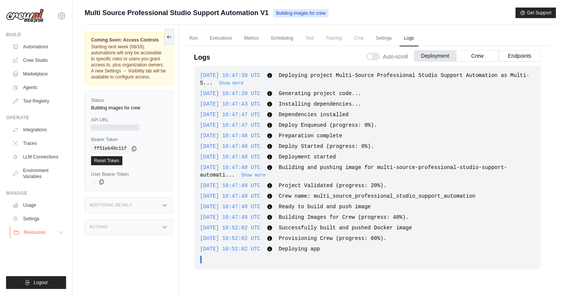
click at [61, 230] on icon at bounding box center [61, 233] width 6 height 6
